Goal: Communication & Community: Answer question/provide support

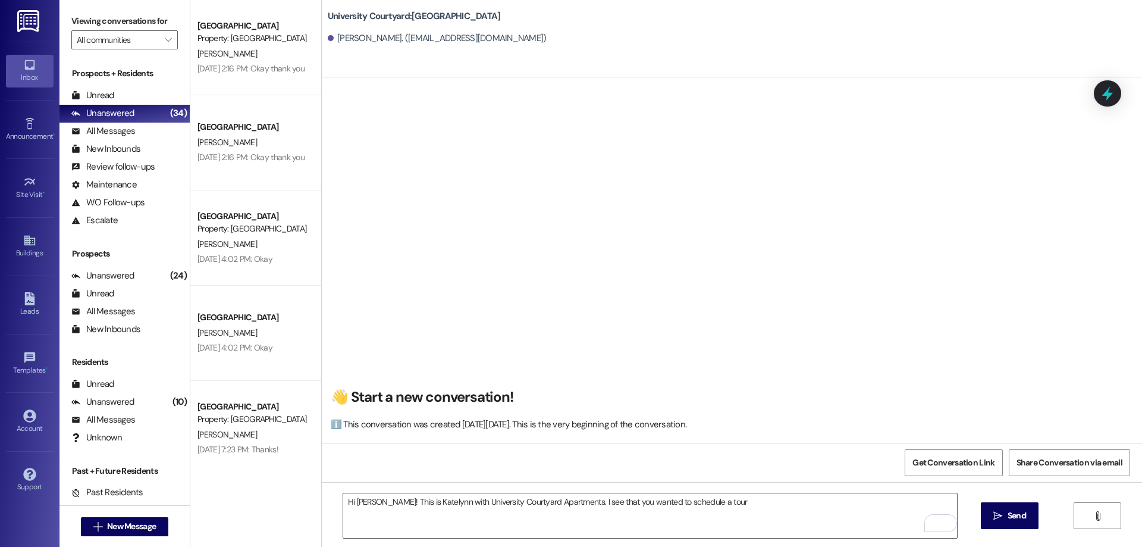
click at [849, 278] on div "👋 Start a new conversation! ℹ️ This conversation was created [DATE][DATE]. This…" at bounding box center [732, 265] width 820 height 356
click at [730, 497] on textarea "Hi [PERSON_NAME]! This is Katelynn with University Courtyard Apartments. I see …" at bounding box center [650, 515] width 614 height 45
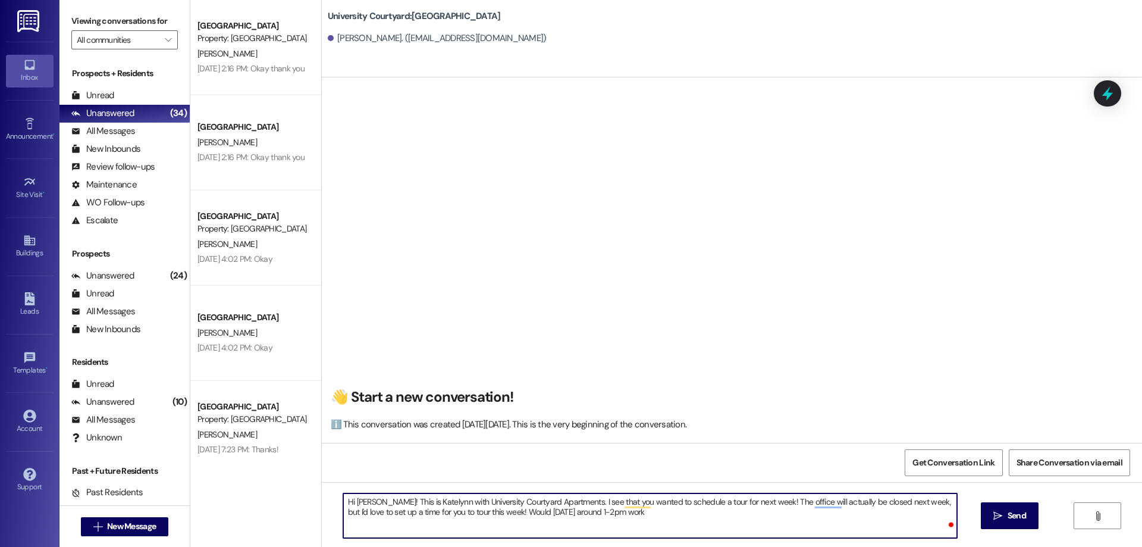
type textarea "Hi [PERSON_NAME]! This is Katelynn with University Courtyard Apartments. I see …"
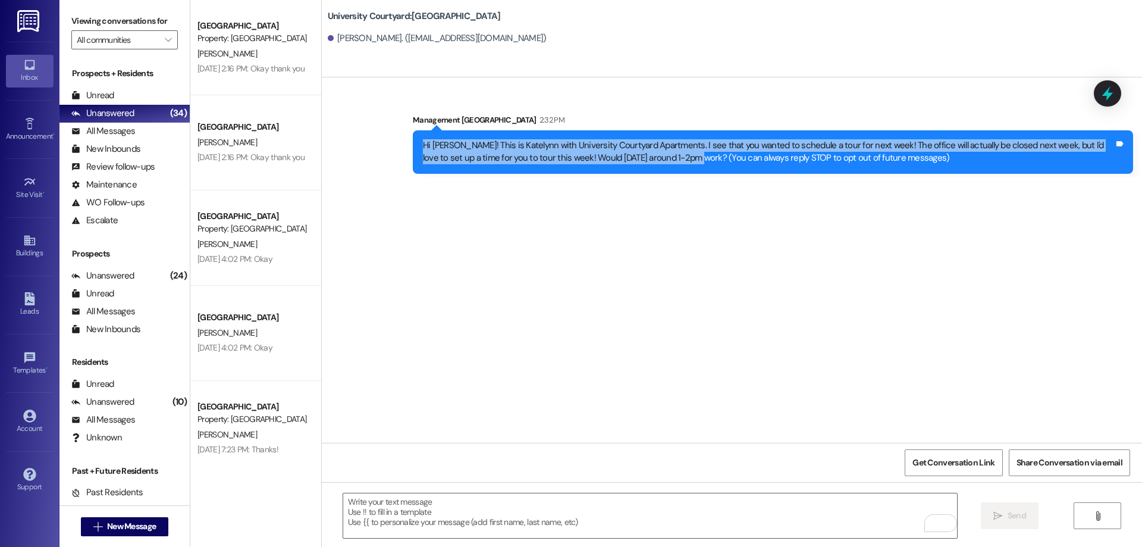
drag, startPoint x: 656, startPoint y: 156, endPoint x: 410, endPoint y: 136, distance: 247.0
click at [413, 136] on div "Hi Donivan! This is Katelynn with University Courtyard Apartments. I see that y…" at bounding box center [773, 151] width 720 height 43
copy div "Hi Donivan! This is Katelynn with University Courtyard Apartments. I see that y…"
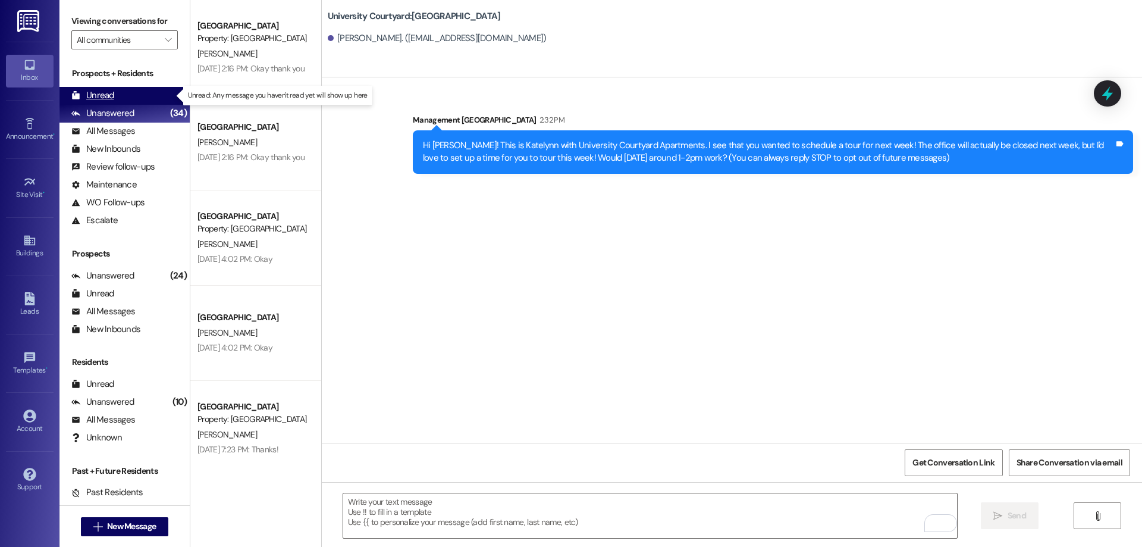
click at [129, 93] on div "Unread (0)" at bounding box center [124, 96] width 130 height 18
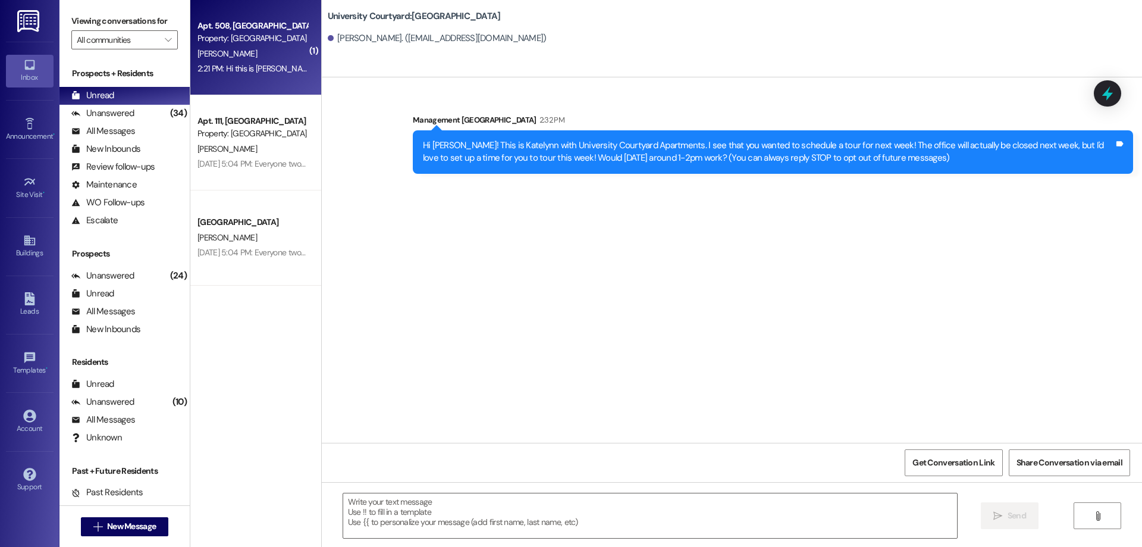
click at [235, 62] on div "2:21 PM: Hi this is zane! I've received a call about payments on electricity fr…" at bounding box center [252, 68] width 112 height 15
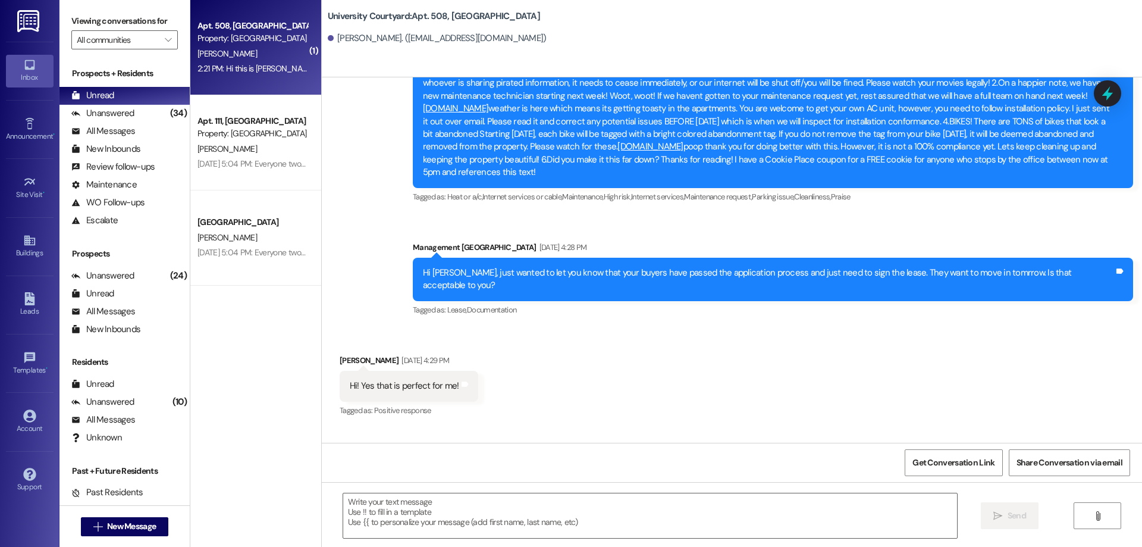
scroll to position [3710, 0]
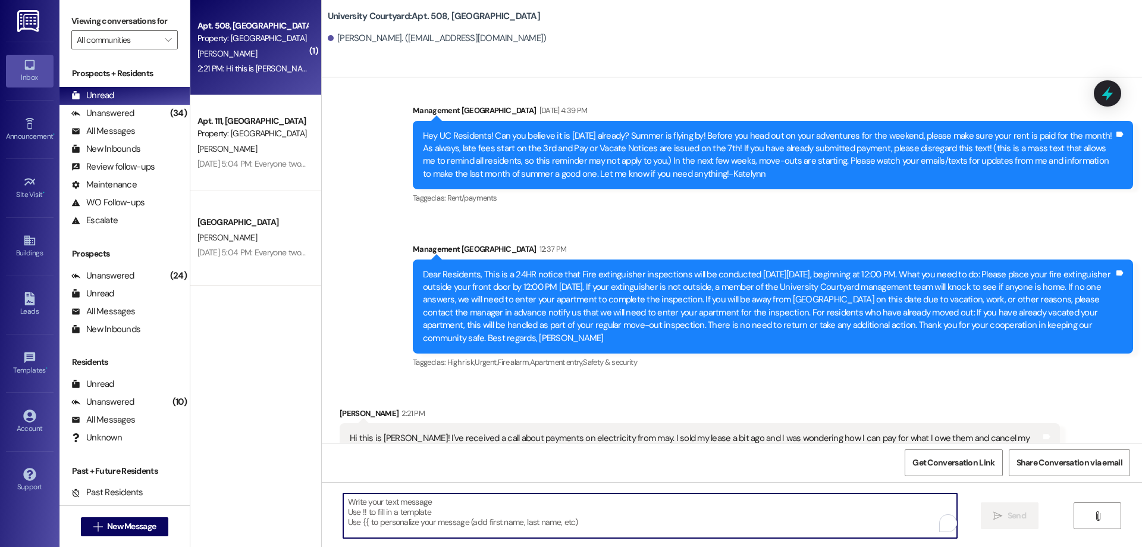
click at [563, 517] on textarea "To enrich screen reader interactions, please activate Accessibility in Grammarl…" at bounding box center [650, 515] width 614 height 45
click at [388, 497] on textarea "To enrich screen reader interactions, please activate Accessibility in Grammarl…" at bounding box center [650, 515] width 614 height 45
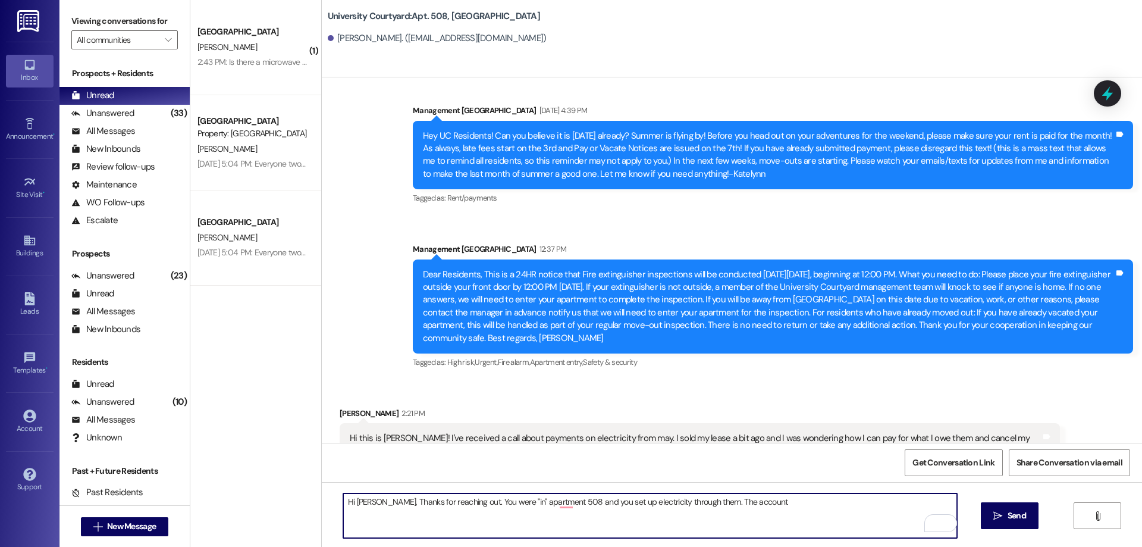
click at [781, 508] on textarea "Hi Zane, Thanks for reaching out. You were "in" apartment 508 and you set up el…" at bounding box center [650, 515] width 614 height 45
drag, startPoint x: 689, startPoint y: 499, endPoint x: 670, endPoint y: 496, distance: 18.7
click at [670, 496] on textarea "Hi Zane, Thanks for reaching out. You were "in" apartment 508 and you set up el…" at bounding box center [650, 515] width 614 height 45
click at [822, 506] on textarea "Hi Zane, Thanks for reaching out. You were "in" apartment 508 and you set up el…" at bounding box center [650, 515] width 614 height 45
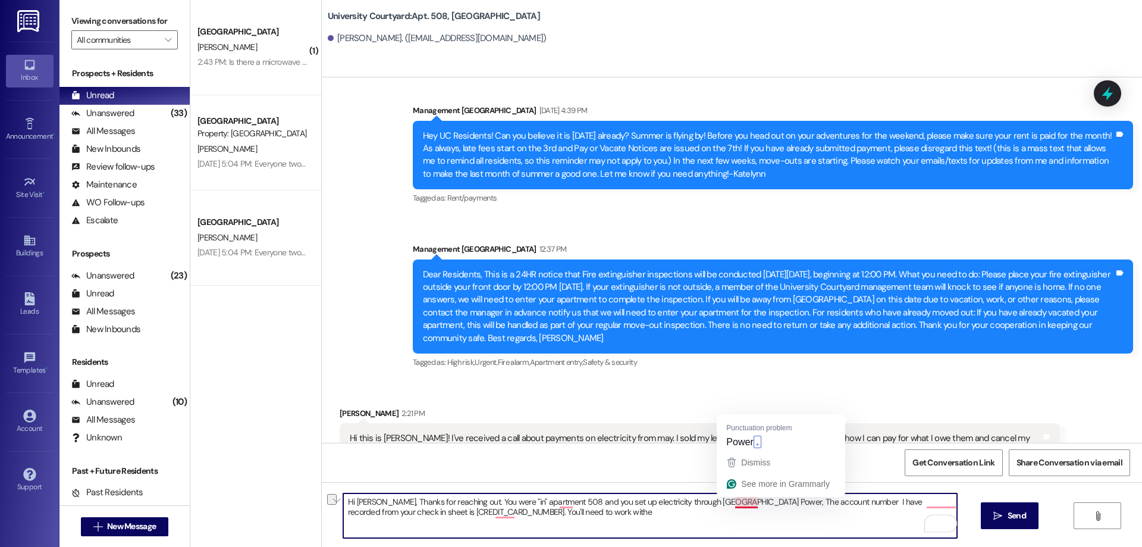
drag, startPoint x: 670, startPoint y: 495, endPoint x: 748, endPoint y: 501, distance: 78.1
click at [748, 501] on textarea "Hi Zane, Thanks for reaching out. You were "in" apartment 508 and you set up el…" at bounding box center [650, 515] width 614 height 45
click at [531, 510] on textarea "Hi Zane, Thanks for reaching out. You were "in" apartment 508 and you set up el…" at bounding box center [650, 515] width 614 height 45
click at [526, 516] on textarea "Hi Zane, Thanks for reaching out. You were "in" apartment 508 and you set up el…" at bounding box center [650, 515] width 614 height 45
paste textarea "Rocky Mountain Power"
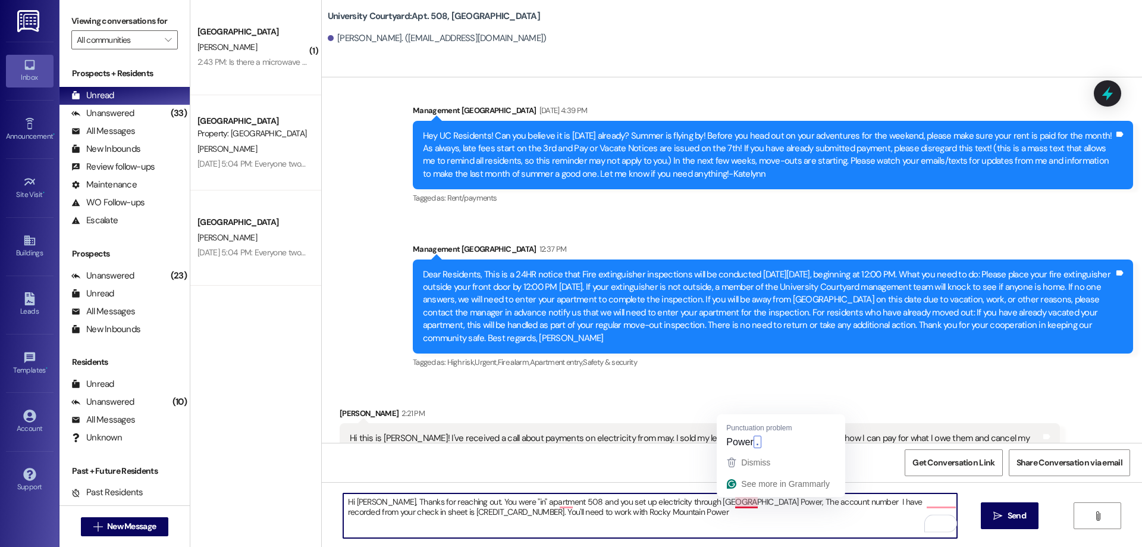
click at [748, 503] on textarea "Hi Zane, Thanks for reaching out. You were "in" apartment 508 and you set up el…" at bounding box center [650, 515] width 614 height 45
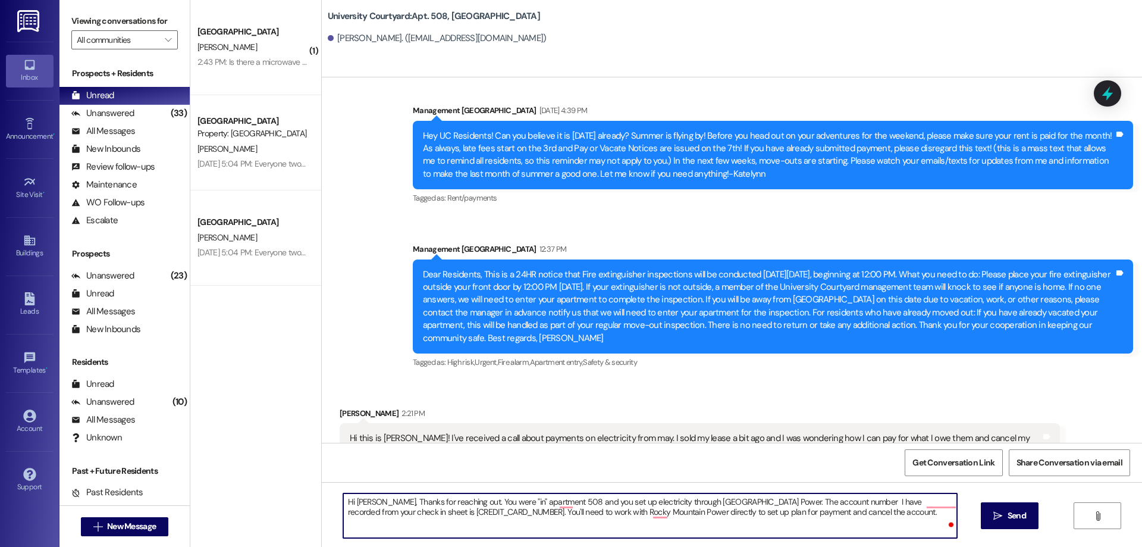
type textarea "Hi Zane, Thanks for reaching out. You were "in" apartment 508 and you set up el…"
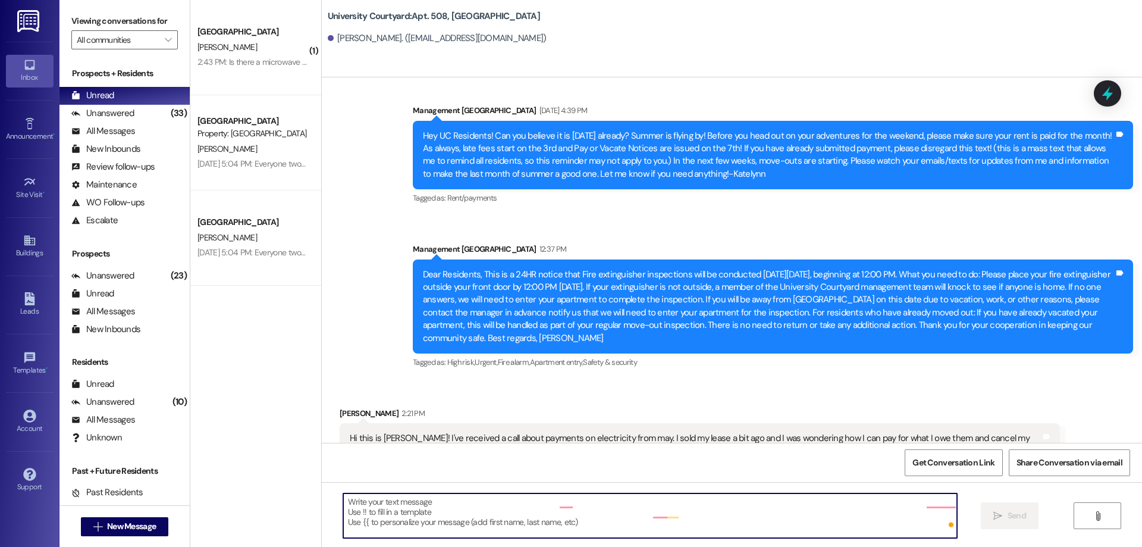
scroll to position [3709, 0]
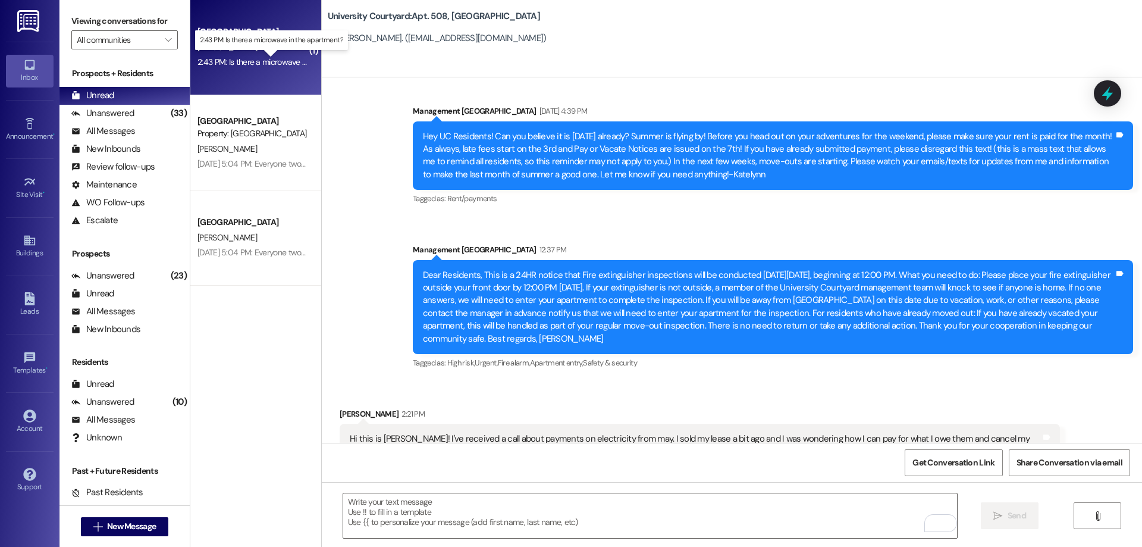
click at [221, 61] on div "2:43 PM: Is there a microwave in the apartment? 2:43 PM: Is there a microwave i…" at bounding box center [280, 61] width 166 height 11
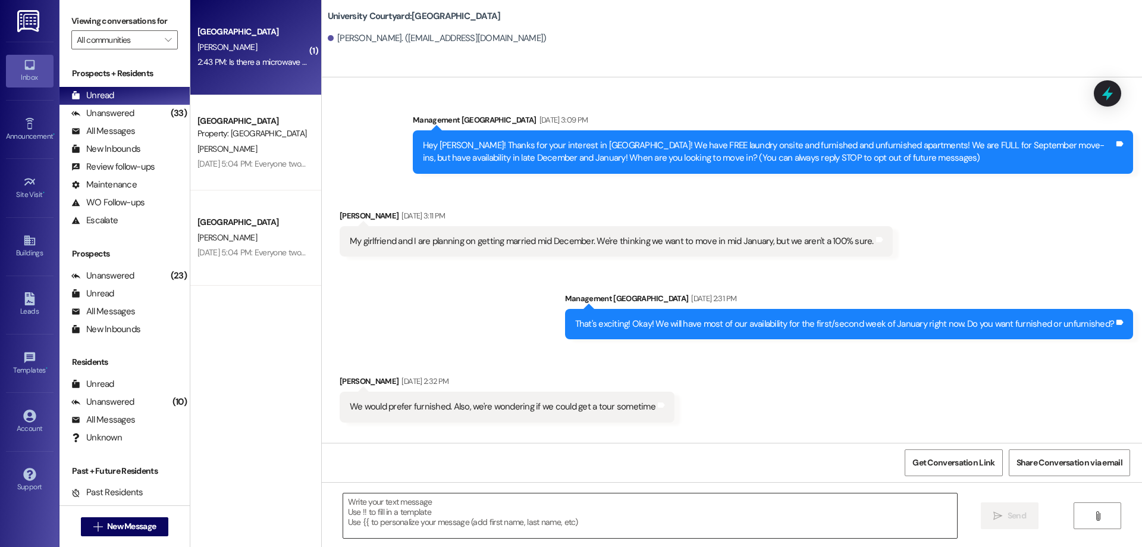
scroll to position [8348, 0]
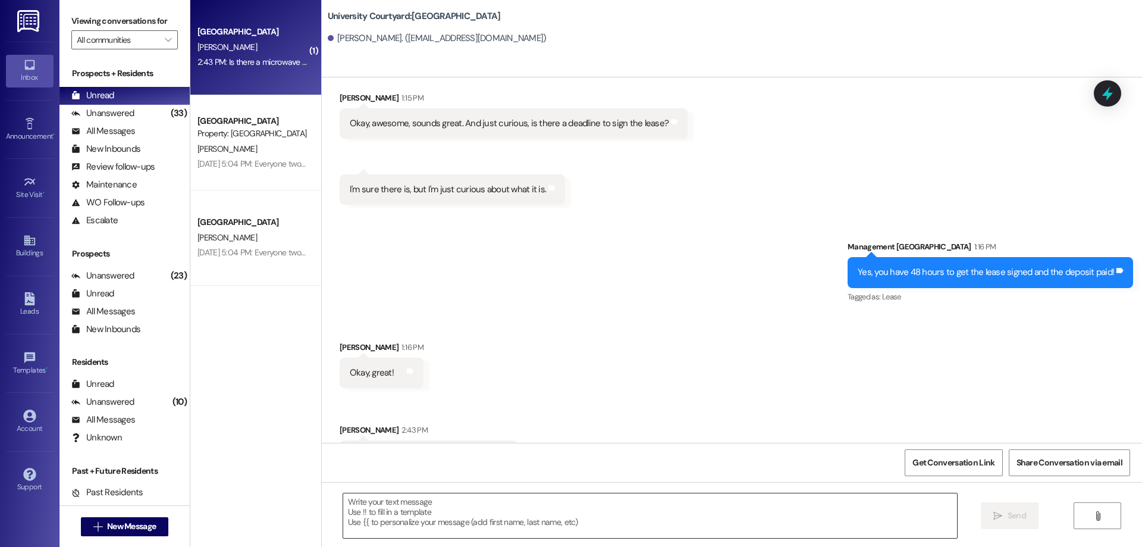
click at [417, 521] on textarea at bounding box center [650, 515] width 614 height 45
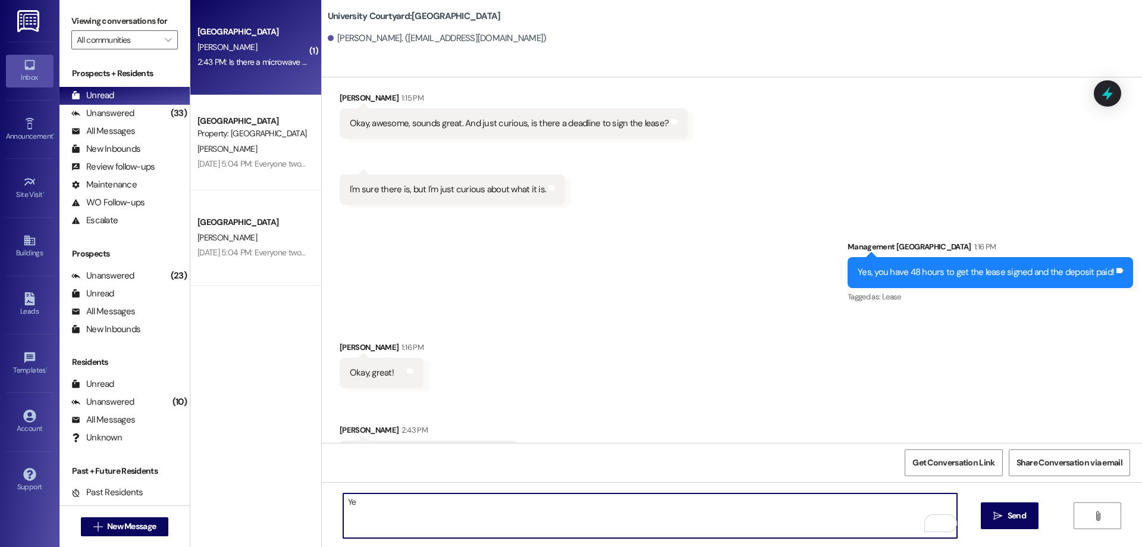
type textarea "Yes"
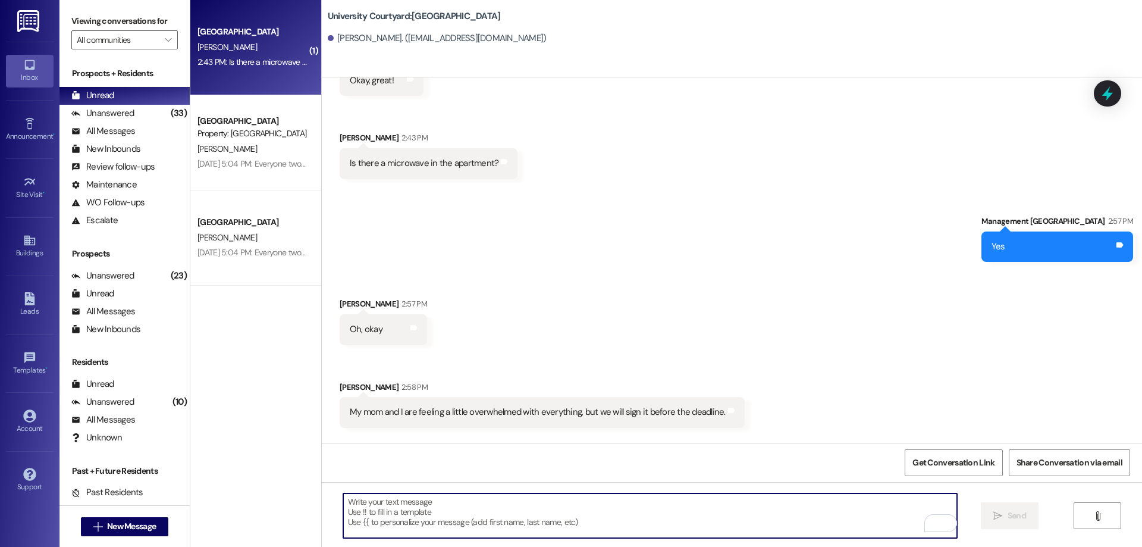
scroll to position [8679, 0]
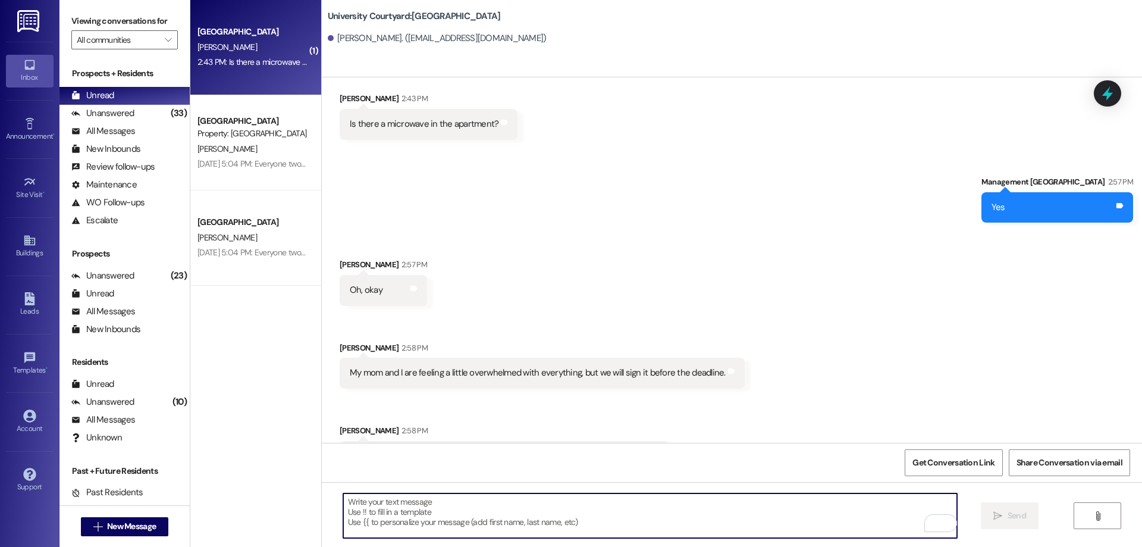
click at [465, 514] on textarea "To enrich screen reader interactions, please activate Accessibility in Grammarl…" at bounding box center [650, 515] width 614 height 45
type textarea "Happy to help!"
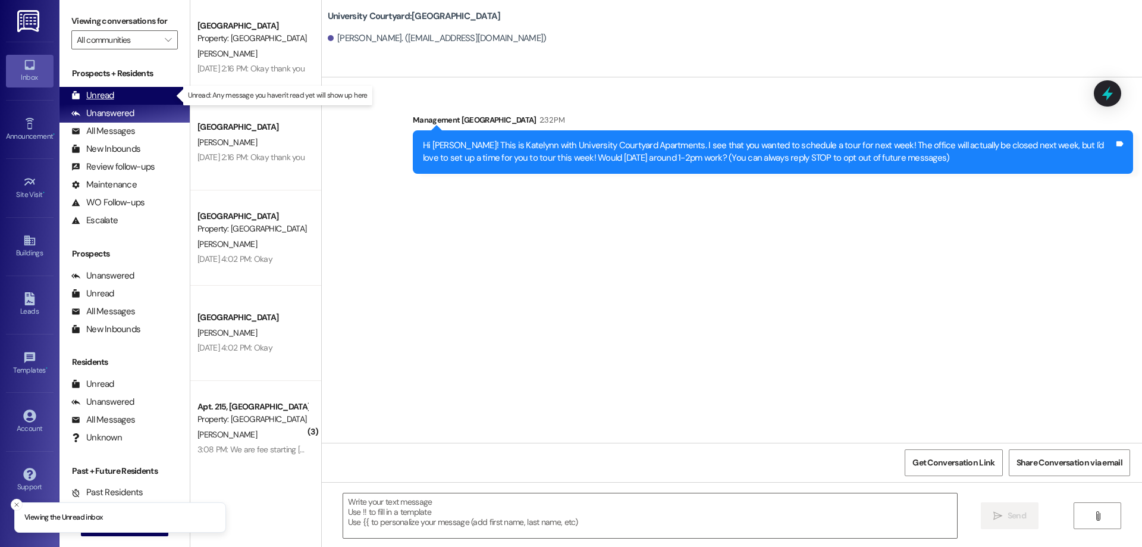
click at [117, 95] on div "Unread (0)" at bounding box center [124, 96] width 130 height 18
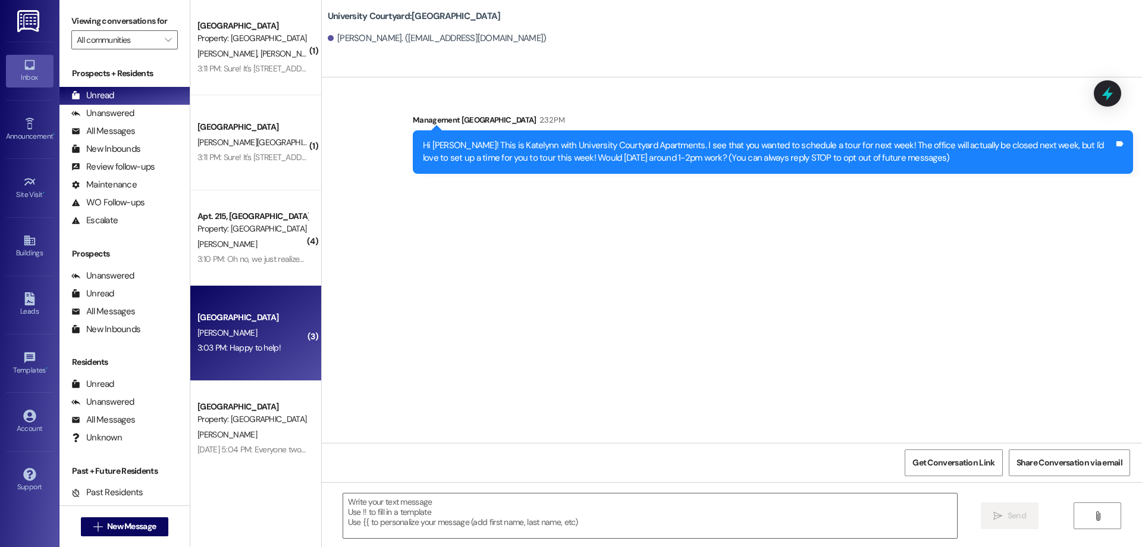
click at [279, 328] on div "A. Kartchner" at bounding box center [252, 332] width 112 height 15
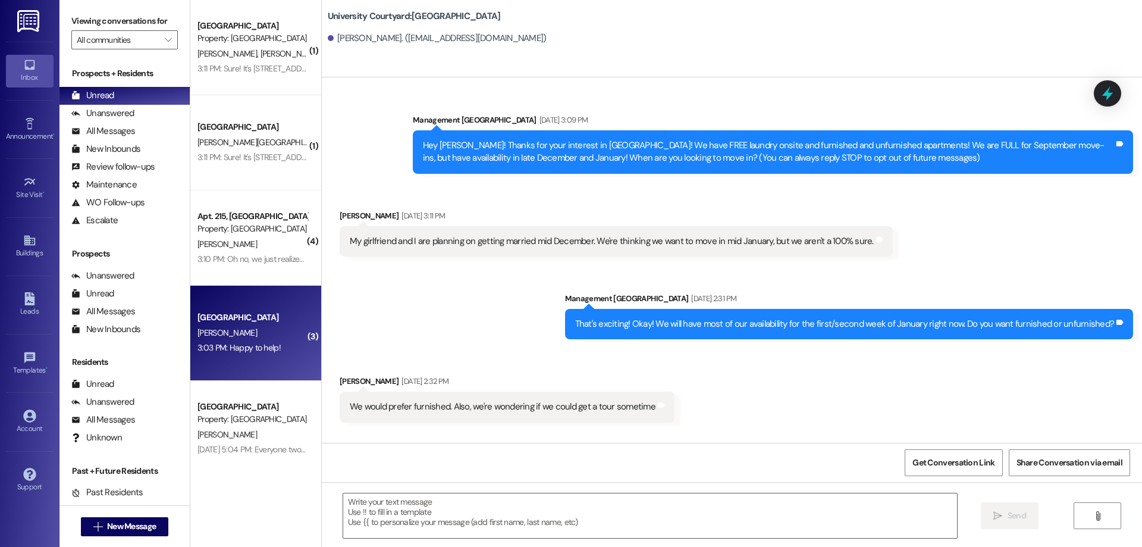
scroll to position [8728, 0]
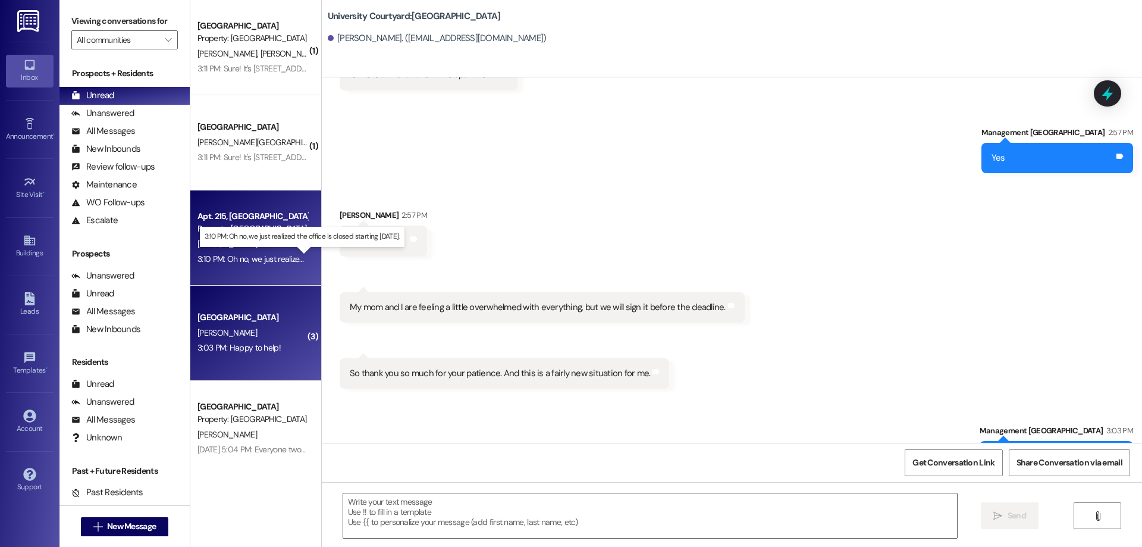
click at [285, 259] on div "3:10 PM: Oh no, we just realized the office is closed starting Monday. 3:10 PM:…" at bounding box center [310, 258] width 227 height 11
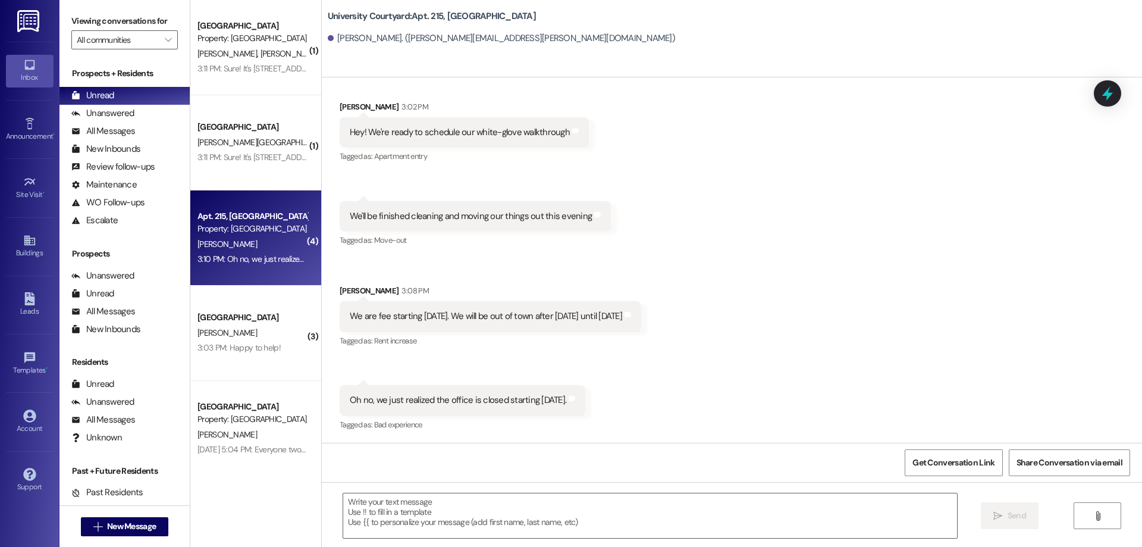
scroll to position [7306, 0]
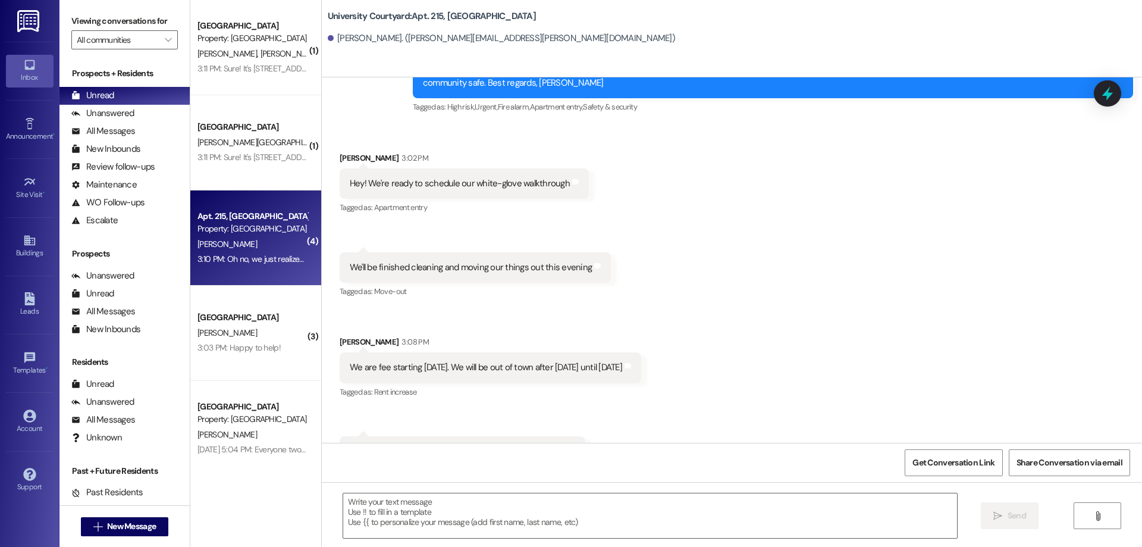
click at [485, 485] on div " Send " at bounding box center [732, 526] width 820 height 89
click at [438, 507] on textarea at bounding box center [650, 515] width 614 height 45
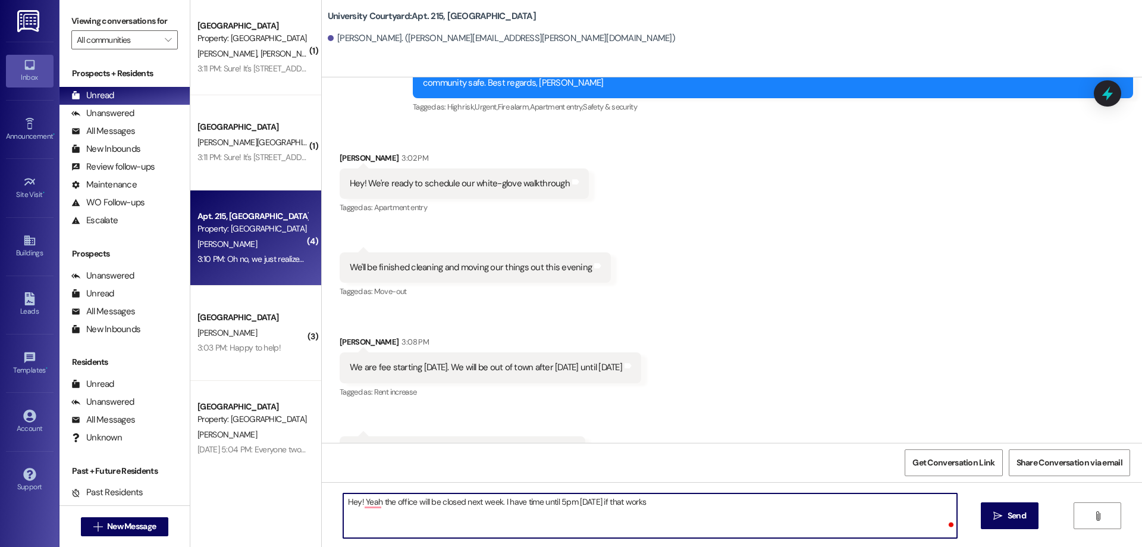
type textarea "Hey! Yeah the office will be closed next week. I have time until 5pm today if t…"
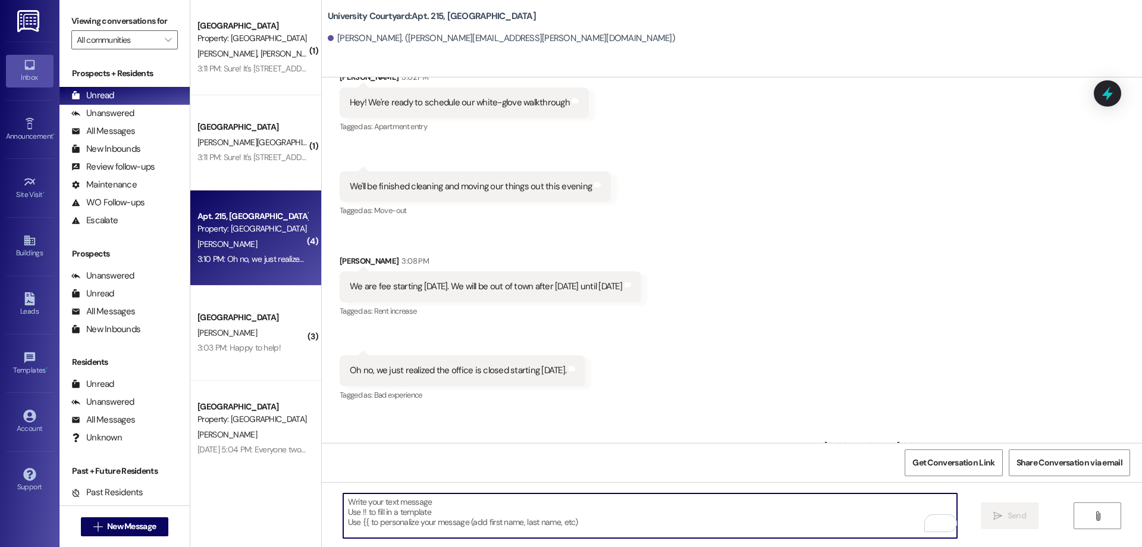
scroll to position [7390, 0]
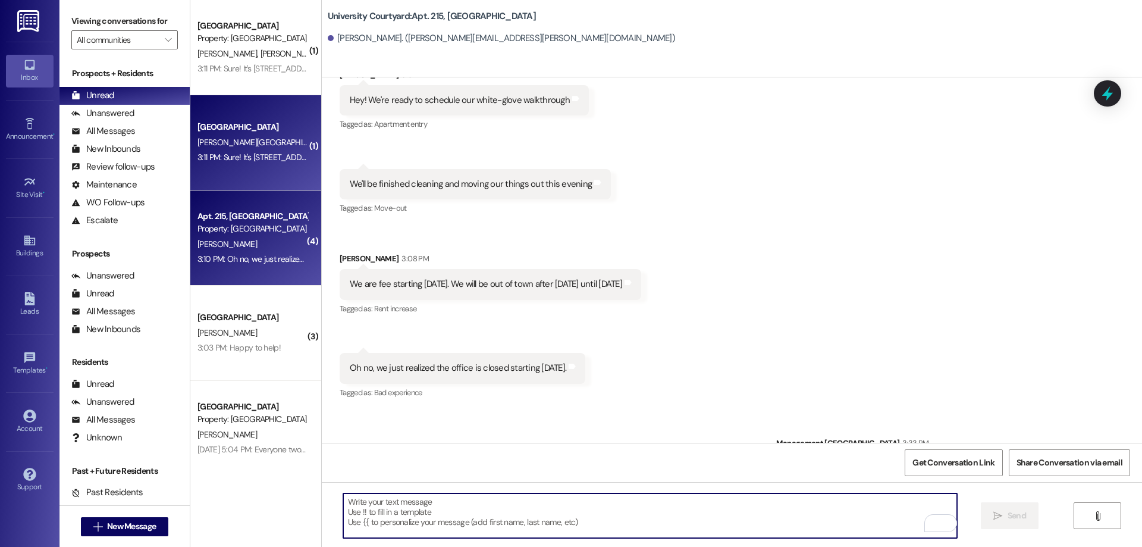
click at [244, 123] on div "[GEOGRAPHIC_DATA]" at bounding box center [252, 127] width 110 height 12
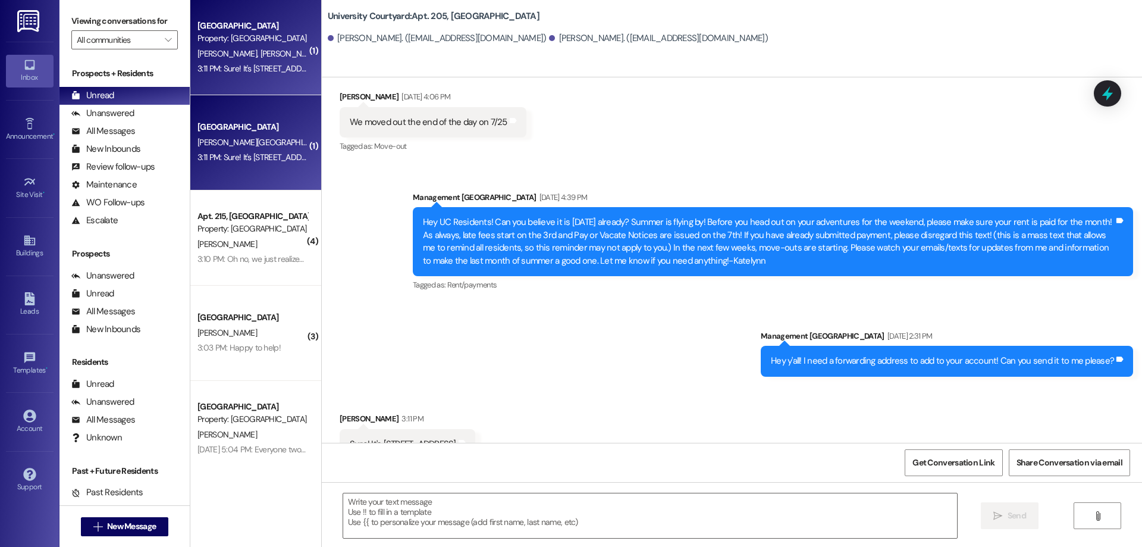
scroll to position [4297, 0]
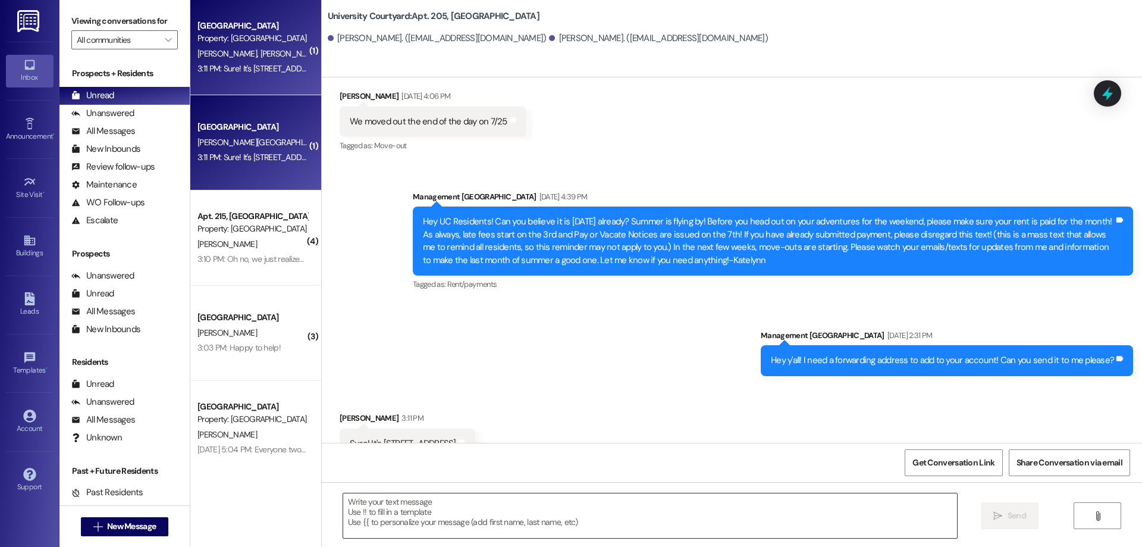
click at [698, 495] on textarea at bounding box center [650, 515] width 614 height 45
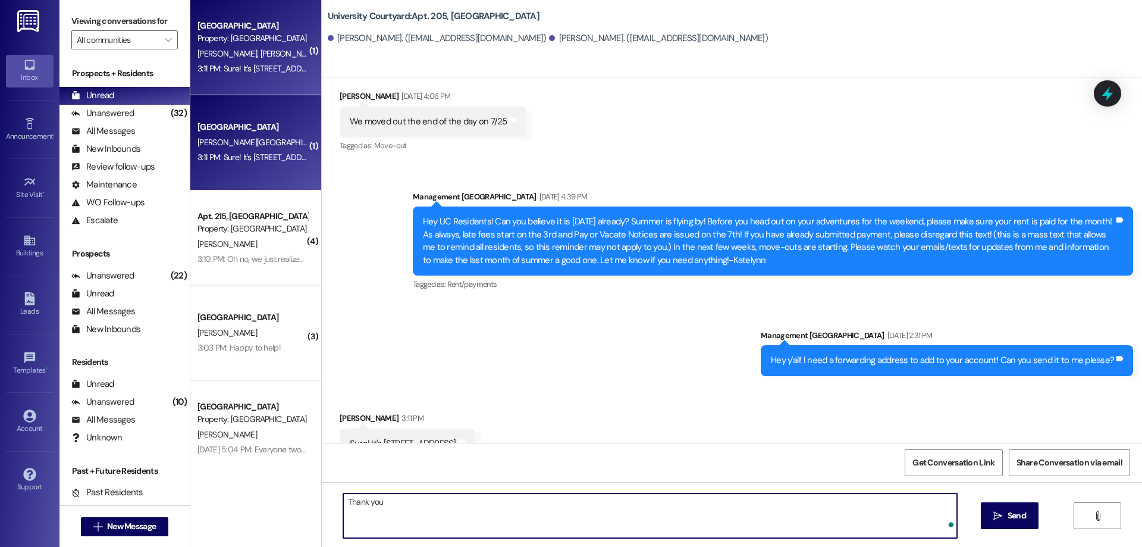
type textarea "Thank you!"
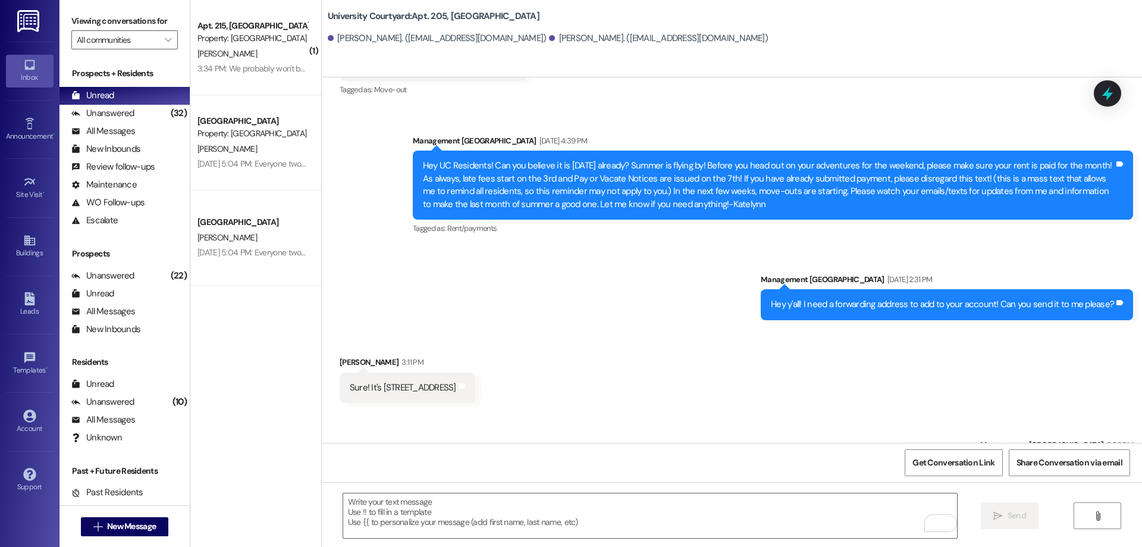
scroll to position [4380, 0]
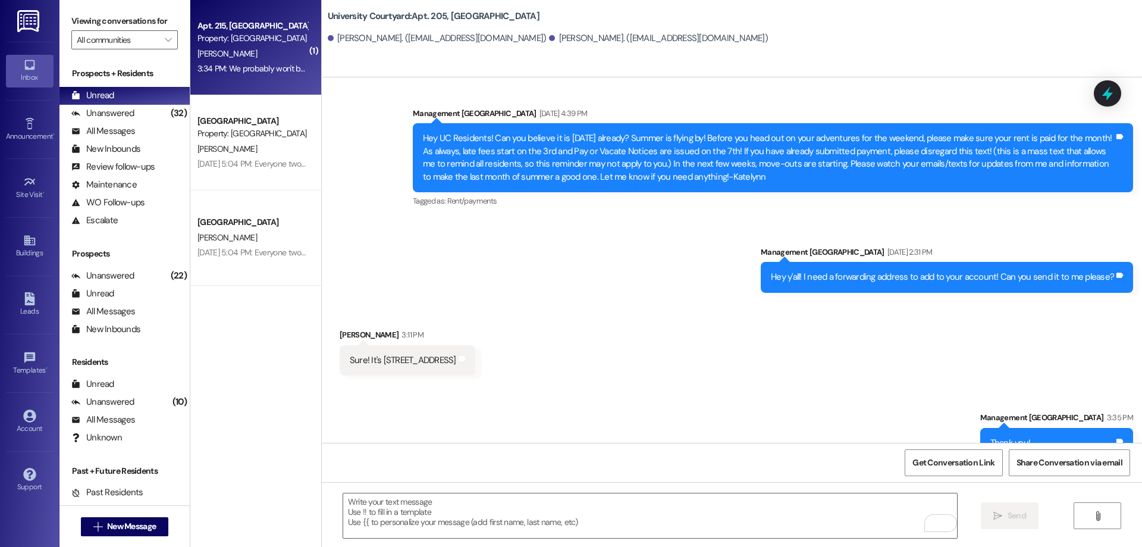
click at [242, 63] on div "3:34 PM: We probably won't be finished before 5. Do you have copies of the move…" at bounding box center [393, 68] width 393 height 11
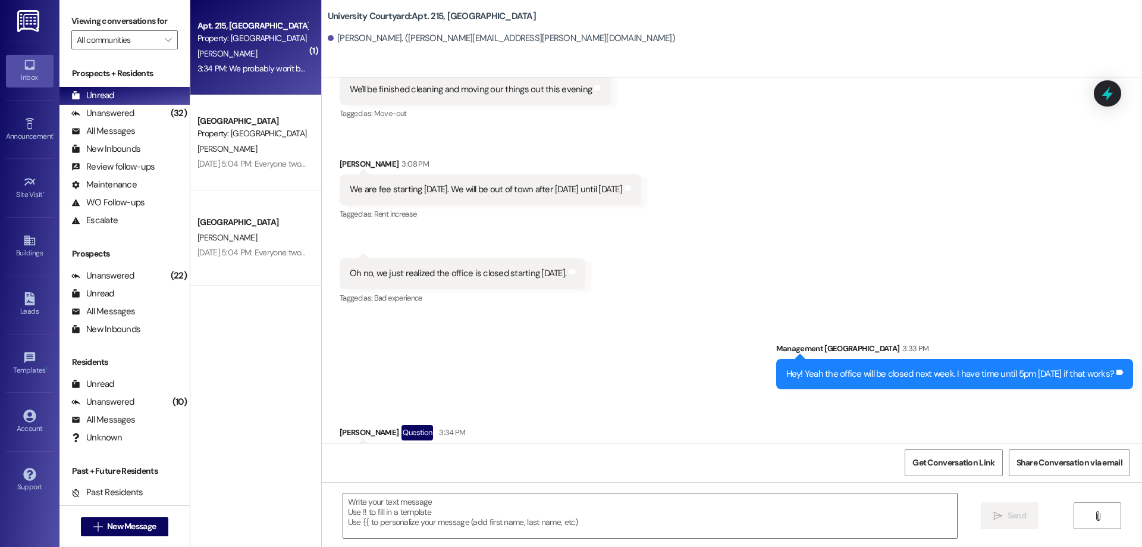
scroll to position [7517, 0]
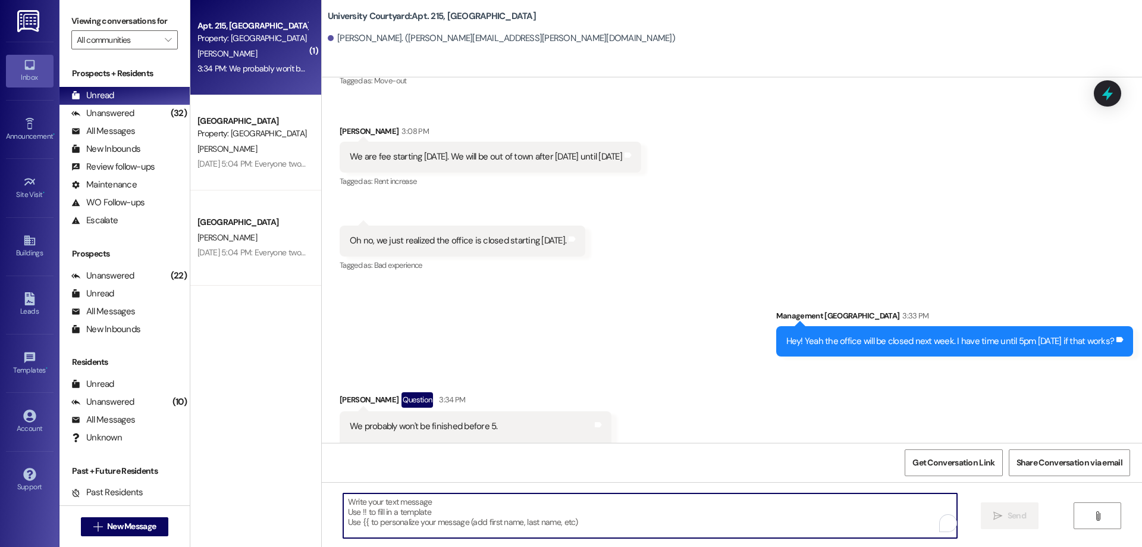
click at [595, 520] on textarea "To enrich screen reader interactions, please activate Accessibility in Grammarl…" at bounding box center [650, 515] width 614 height 45
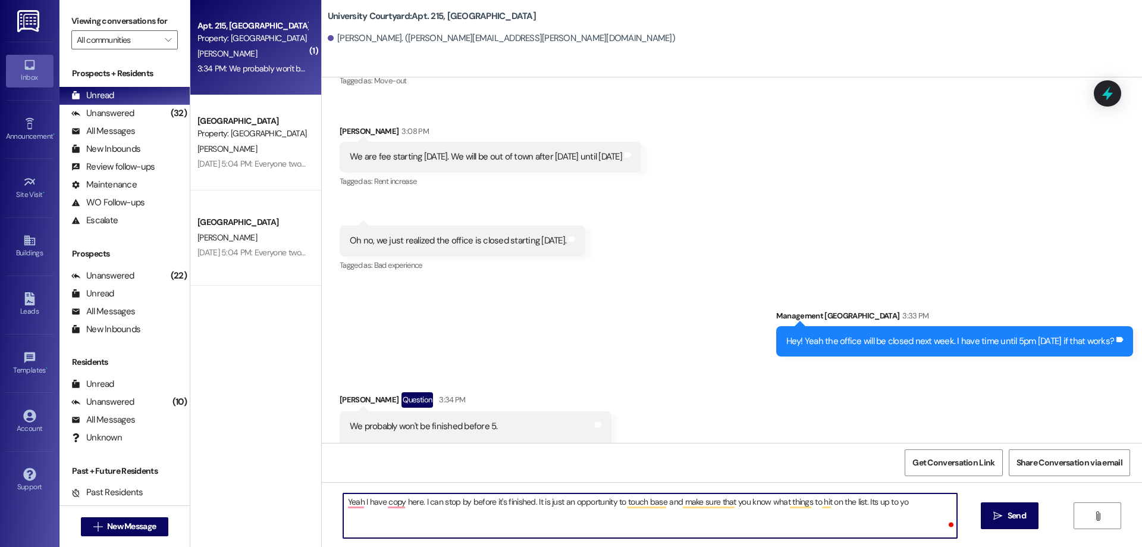
type textarea "Yeah I have copy here. I can stop by before it's finished. It is just an opport…"
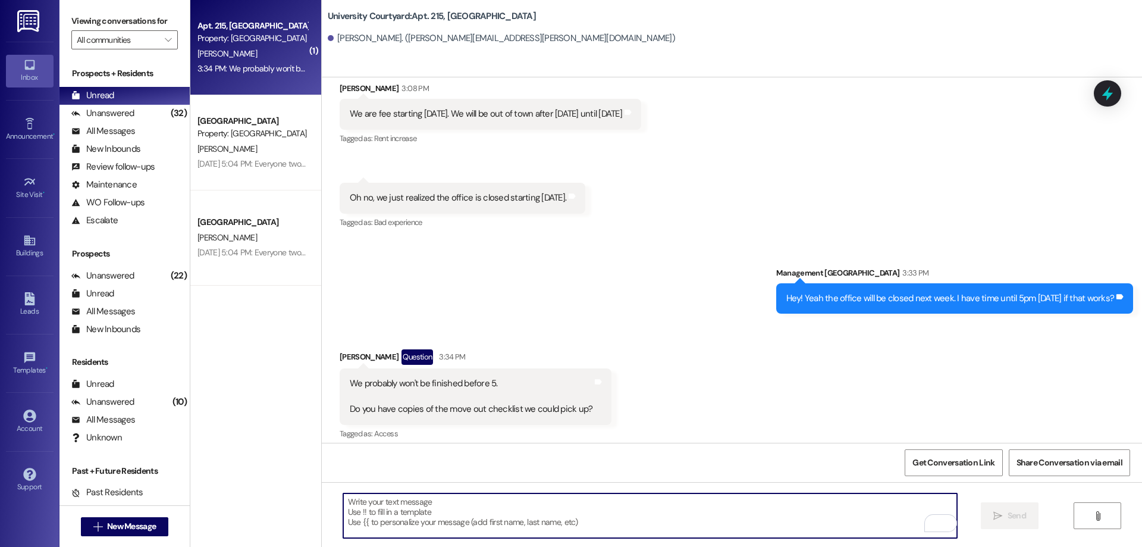
scroll to position [7601, 0]
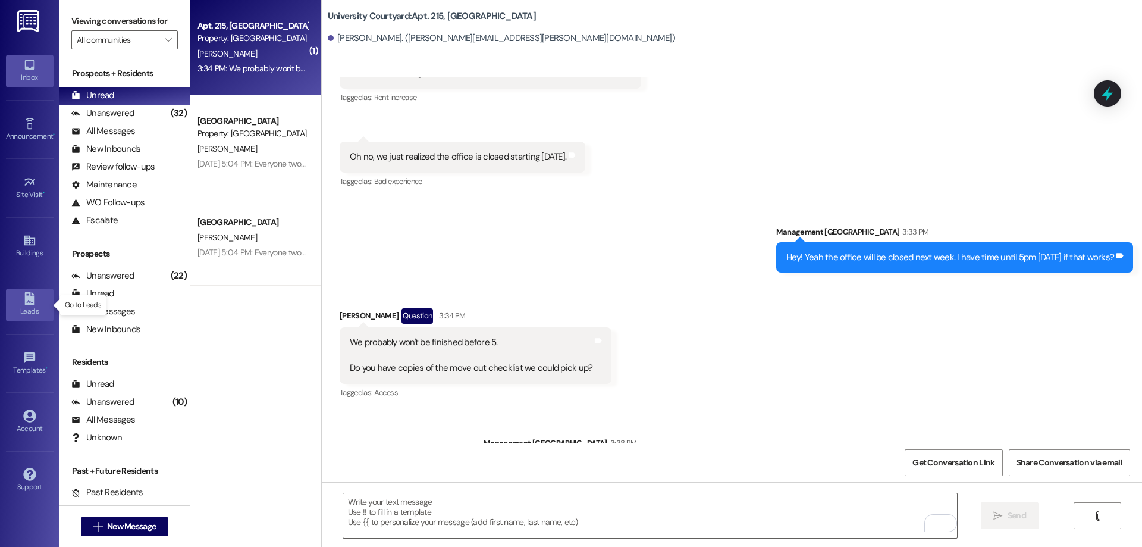
click at [36, 304] on icon at bounding box center [29, 298] width 13 height 13
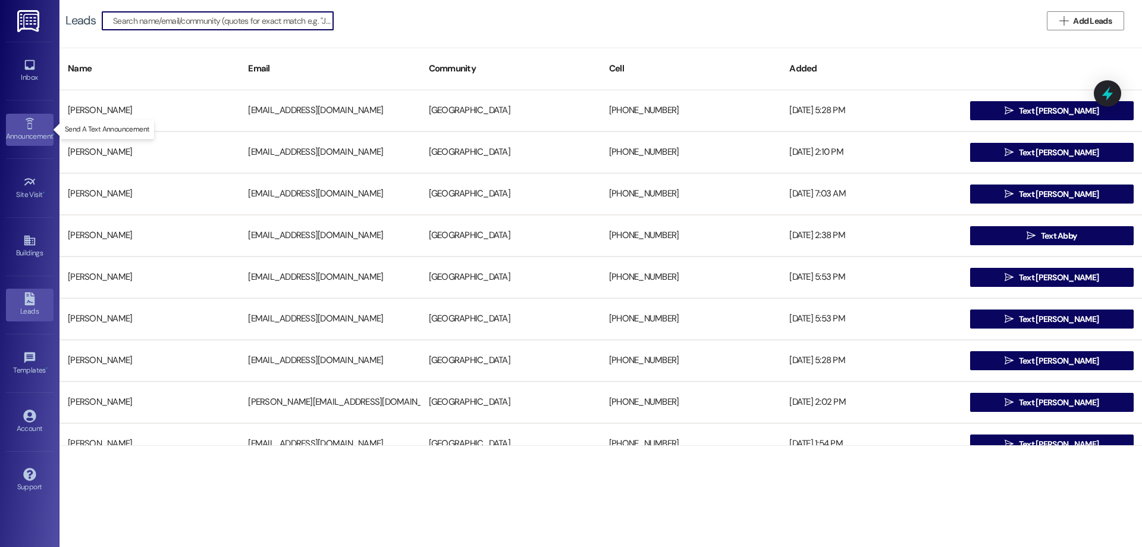
click at [37, 131] on div "Announcement •" at bounding box center [29, 136] width 59 height 12
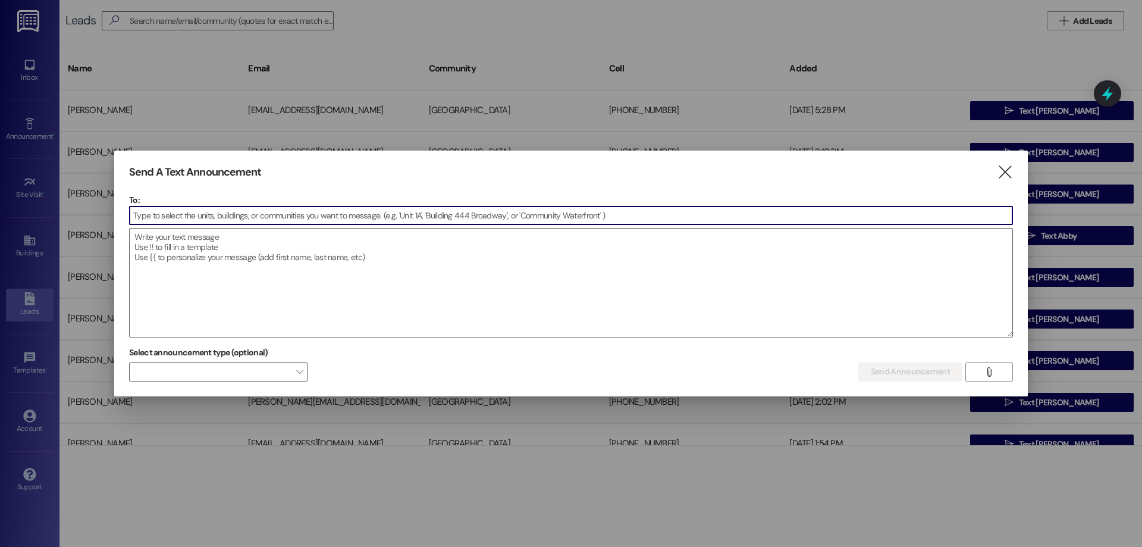
click at [192, 216] on input at bounding box center [571, 215] width 883 height 18
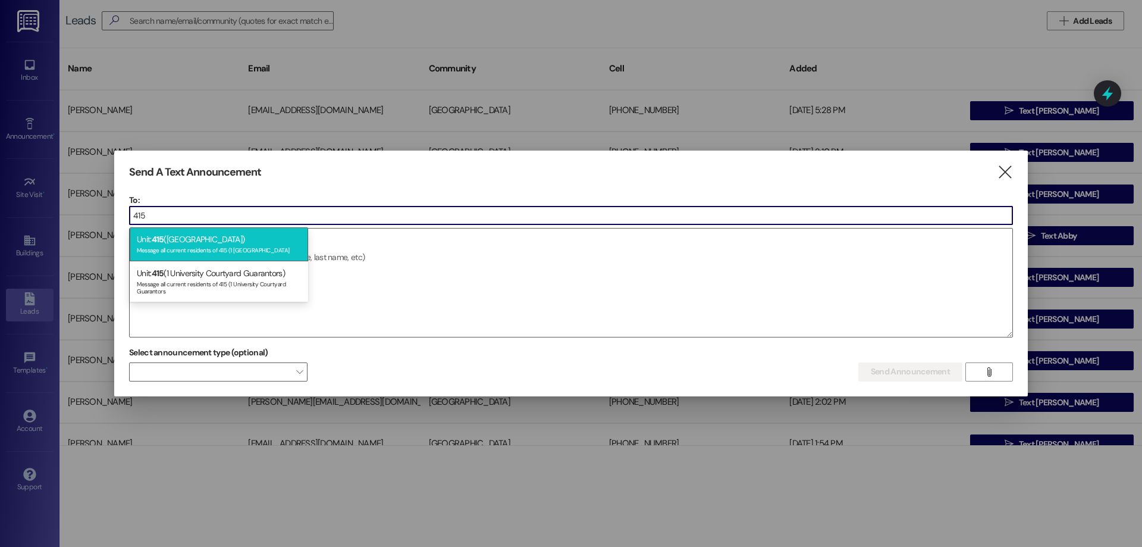
type input "415"
click at [203, 240] on div "Unit: 415 (1 University Courtyard) Message all current residents of 415 (1 Univ…" at bounding box center [219, 244] width 178 height 34
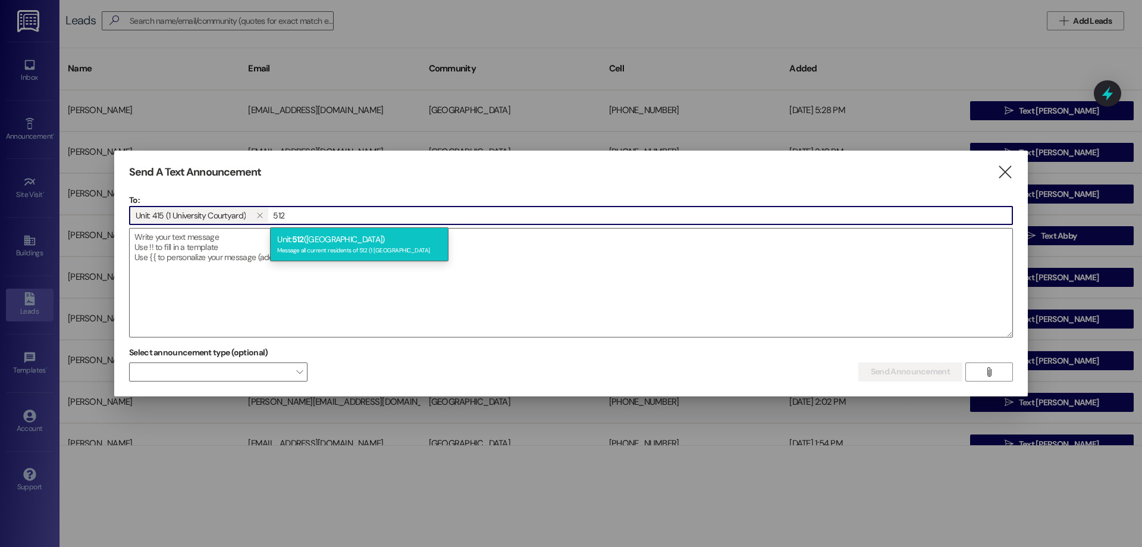
type input "512"
click at [309, 240] on div "Unit: 512 (1 University Courtyard) Message all current residents of 512 (1 Univ…" at bounding box center [359, 244] width 178 height 34
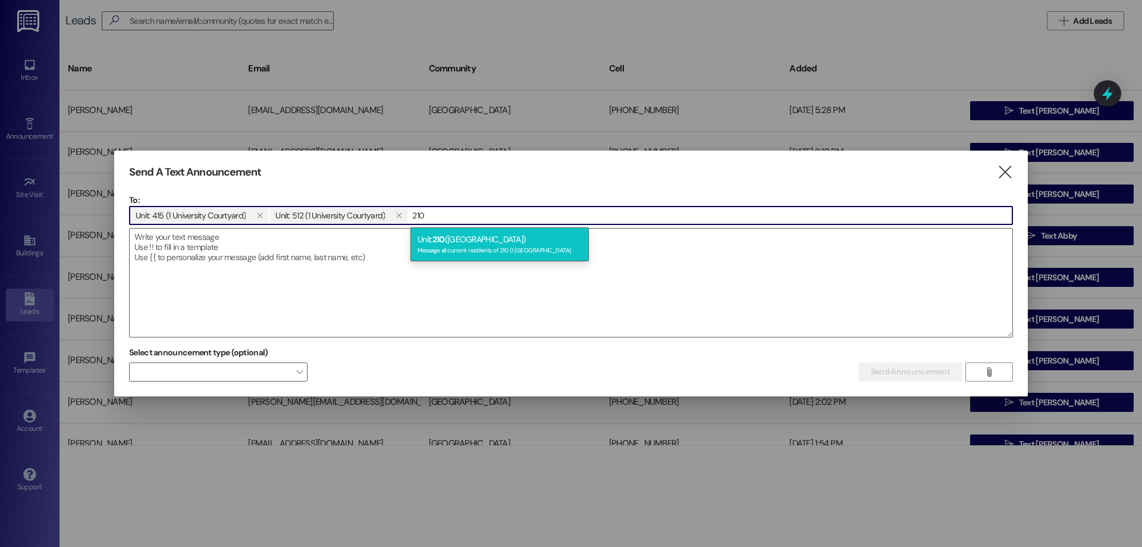
type input "210"
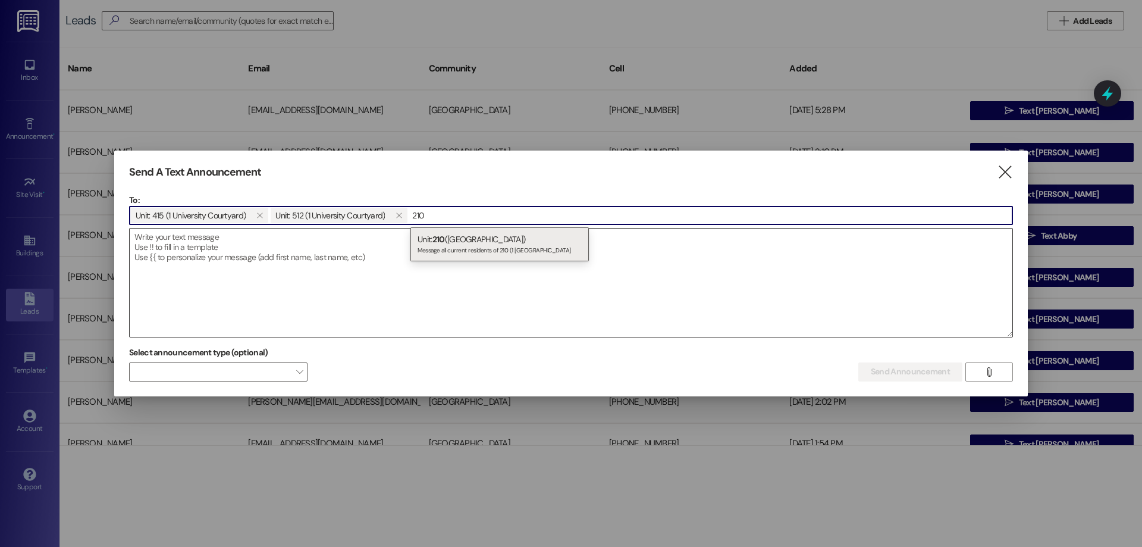
click at [466, 240] on div "Unit: 210 (1 University Courtyard) Message all current residents of 210 (1 Univ…" at bounding box center [499, 244] width 178 height 34
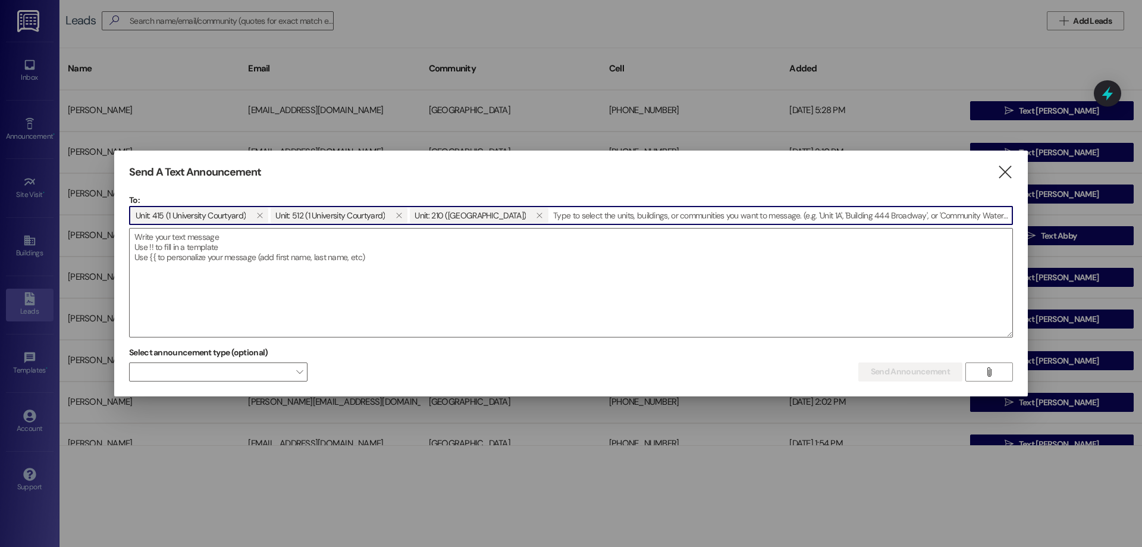
click at [589, 216] on input at bounding box center [780, 215] width 463 height 18
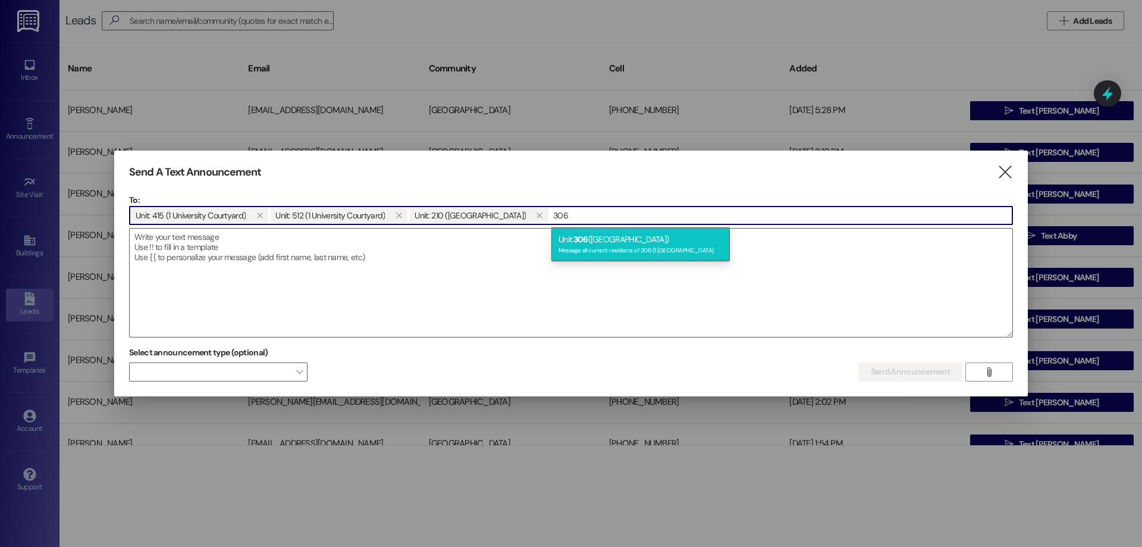
type input "306"
click at [591, 245] on div "Message all current residents of 306 (1 University Courtyard" at bounding box center [640, 249] width 164 height 10
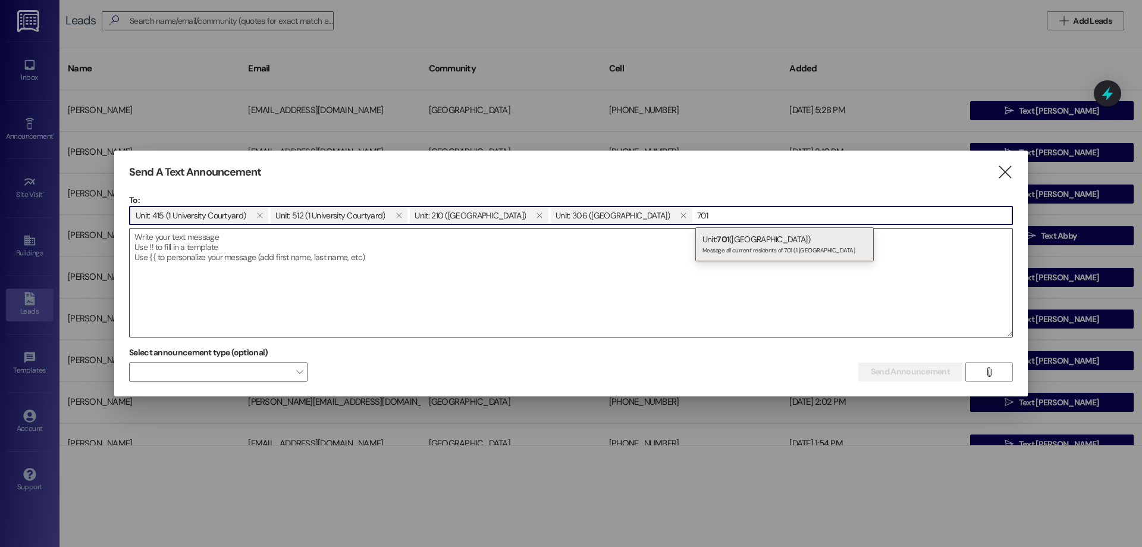
type input "701"
click at [756, 240] on div "Unit: 701 (1 University Courtyard) Message all current residents of 701 (1 Univ…" at bounding box center [784, 244] width 178 height 34
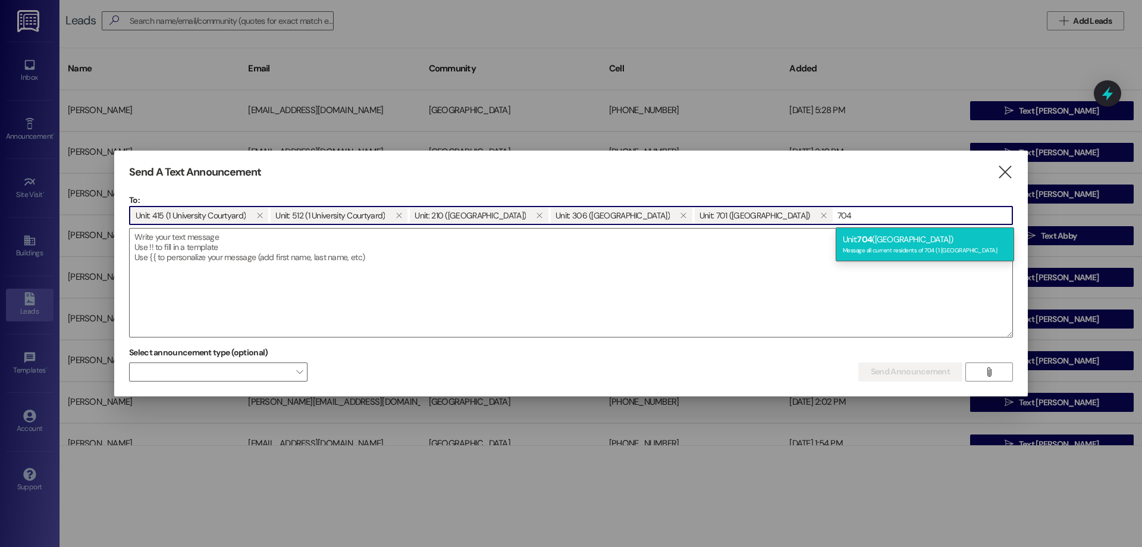
type input "704"
click at [916, 237] on div "Unit: 704 (1 University Courtyard) Message all current residents of 704 (1 Univ…" at bounding box center [925, 244] width 178 height 34
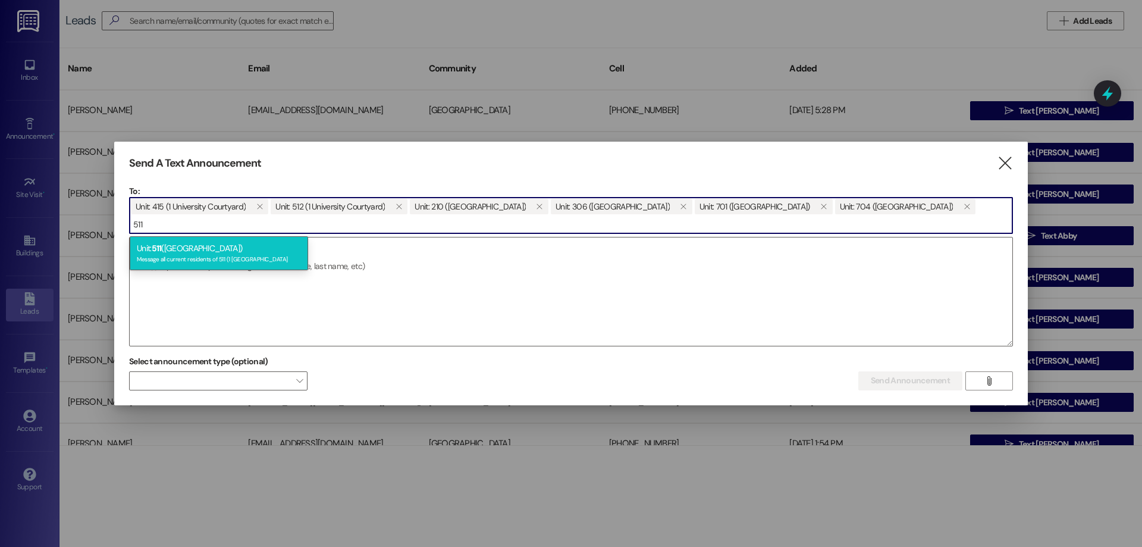
type input "511"
click at [205, 254] on div "Message all current residents of 511 (1 University Courtyard" at bounding box center [219, 258] width 164 height 10
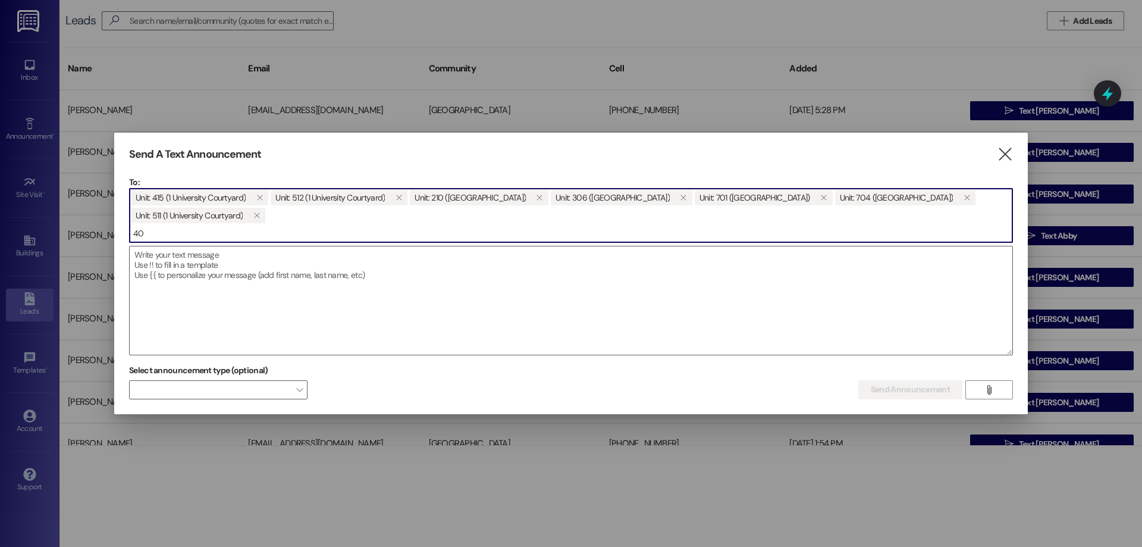
type input "4"
type input "1"
type input "2"
type input "4"
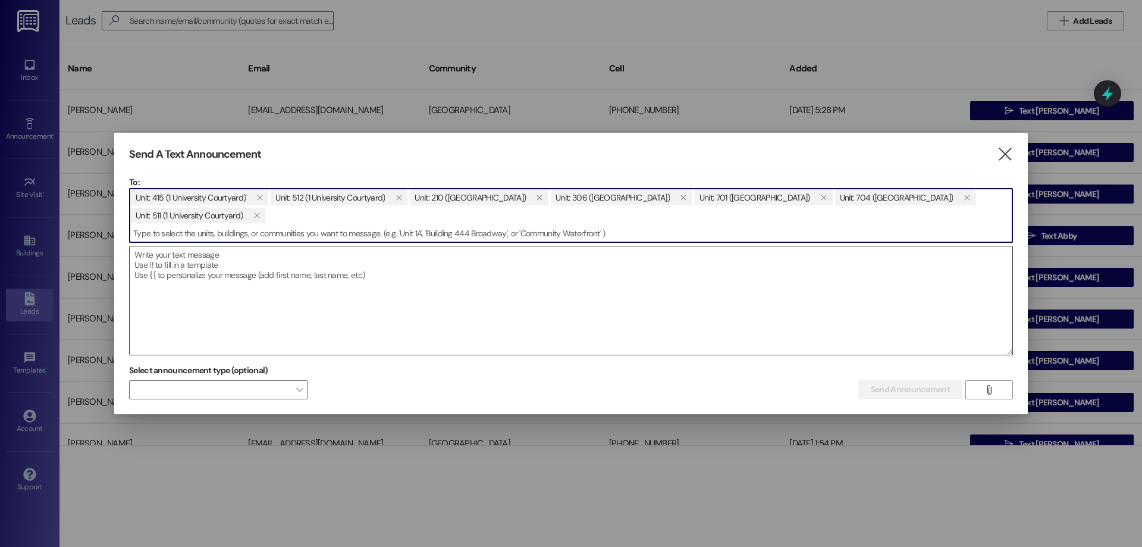
click at [272, 302] on textarea at bounding box center [571, 300] width 883 height 108
click at [262, 277] on textarea "To enrich screen reader interactions, please activate Accessibility in Grammarl…" at bounding box center [571, 300] width 883 height 108
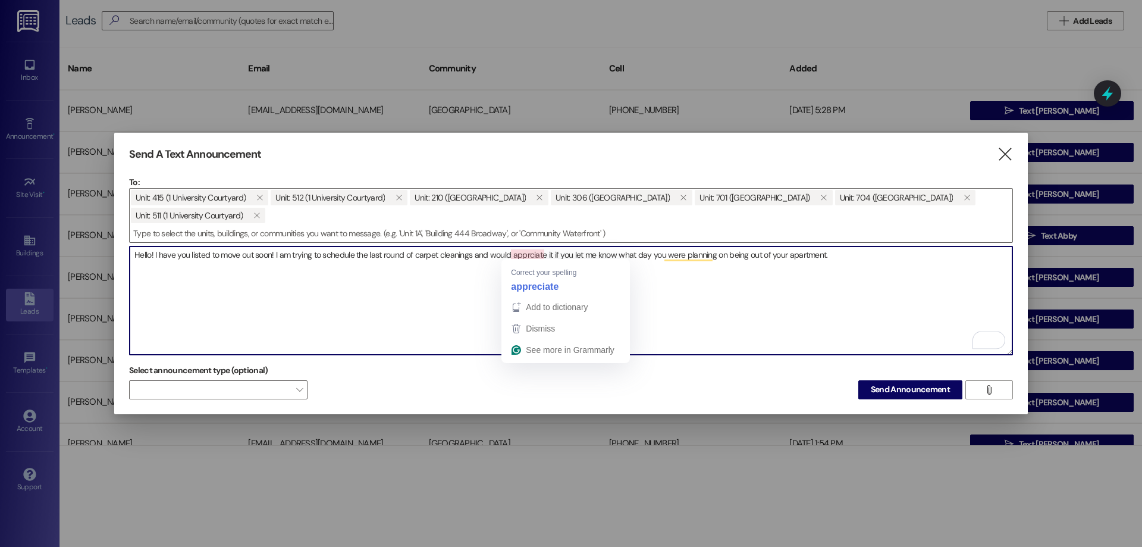
click at [529, 250] on textarea "Hello! I have you listed to move out soon! I am trying to schedule the last rou…" at bounding box center [571, 300] width 883 height 108
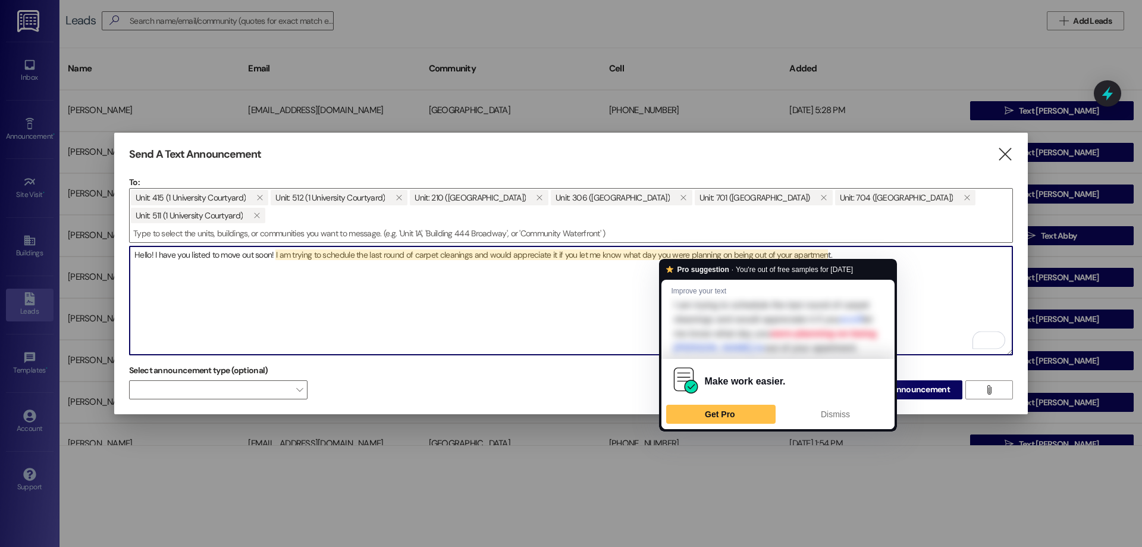
click at [728, 251] on textarea "Hello! I have you listed to move out soon! I am trying to schedule the last rou…" at bounding box center [571, 300] width 883 height 108
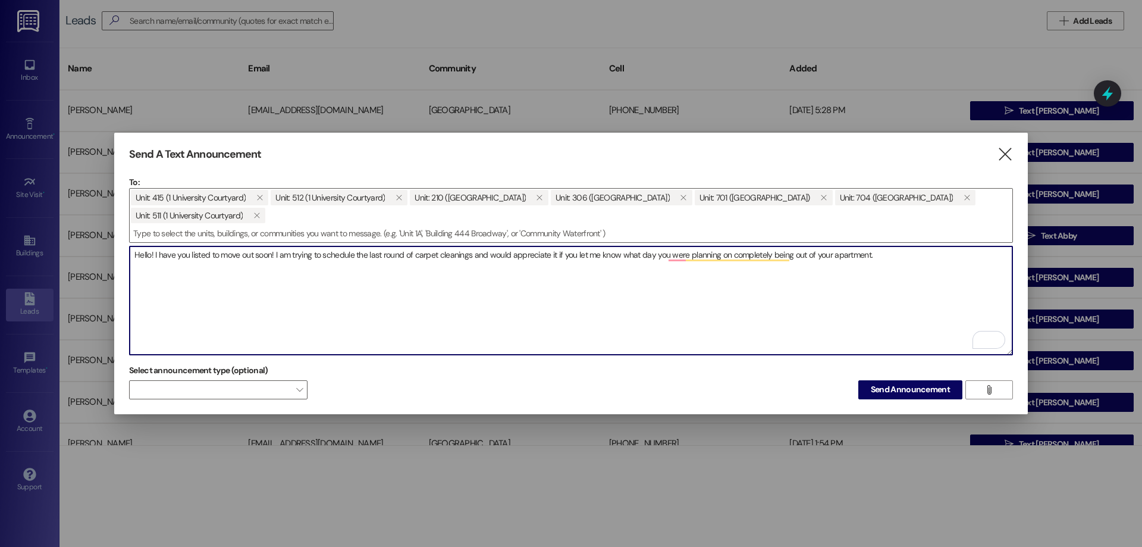
click at [893, 253] on textarea "Hello! I have you listed to move out soon! I am trying to schedule the last rou…" at bounding box center [571, 300] width 883 height 108
click at [469, 253] on textarea "Hello! I have you listed to move out soon! I am trying to schedule the last rou…" at bounding box center [571, 300] width 883 height 108
click at [472, 253] on textarea "Hello! I have you listed to move out soon! I am trying to schedule the last rou…" at bounding box center [571, 300] width 883 height 108
click at [488, 255] on textarea "Hello! I have you listed to move out soon! I am trying to schedule the last rou…" at bounding box center [571, 300] width 883 height 108
click at [887, 252] on textarea "Hello! I have you listed to move out soon! I am trying to schedule the last rou…" at bounding box center [571, 300] width 883 height 108
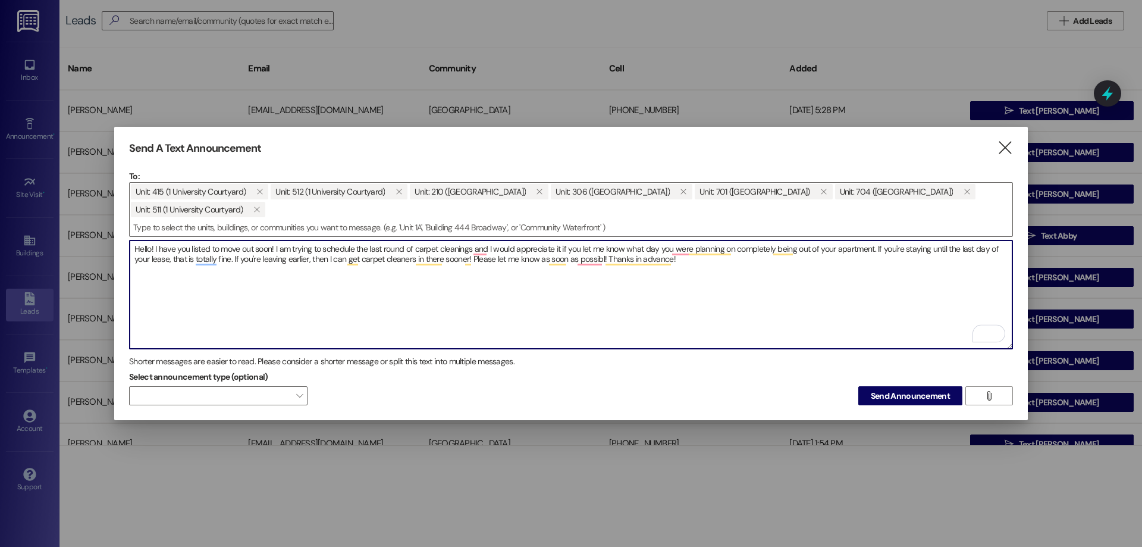
click at [602, 255] on textarea "Hello! I have you listed to move out soon! I am trying to schedule the last rou…" at bounding box center [571, 294] width 883 height 108
click at [737, 263] on textarea "Hello! I have you listed to move out soon! I am trying to schedule the last rou…" at bounding box center [571, 294] width 883 height 108
click at [445, 256] on textarea "Hello! I have you listed to move out soon! I am trying to schedule the last rou…" at bounding box center [571, 294] width 883 height 108
type textarea "Hello! I have you listed to move out soon! I am trying to schedule the last rou…"
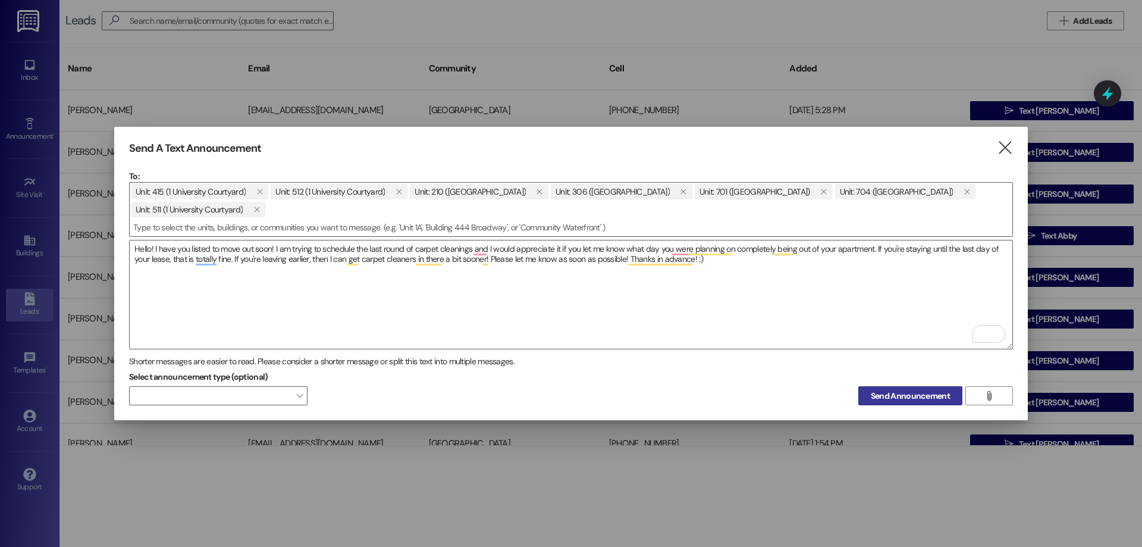
click at [899, 392] on span "Send Announcement" at bounding box center [910, 396] width 79 height 12
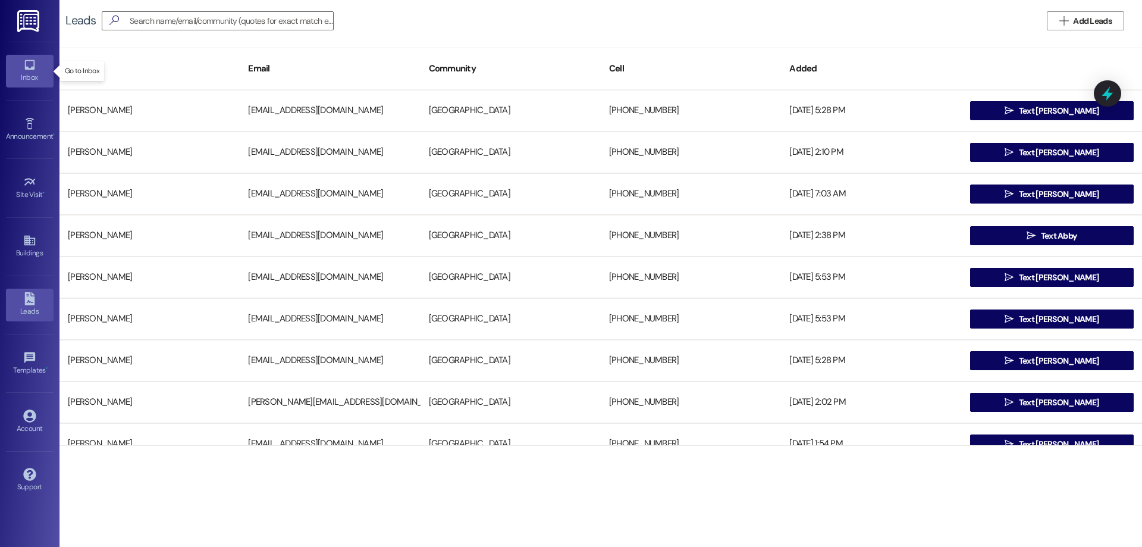
click at [16, 71] on div "Inbox" at bounding box center [29, 77] width 59 height 12
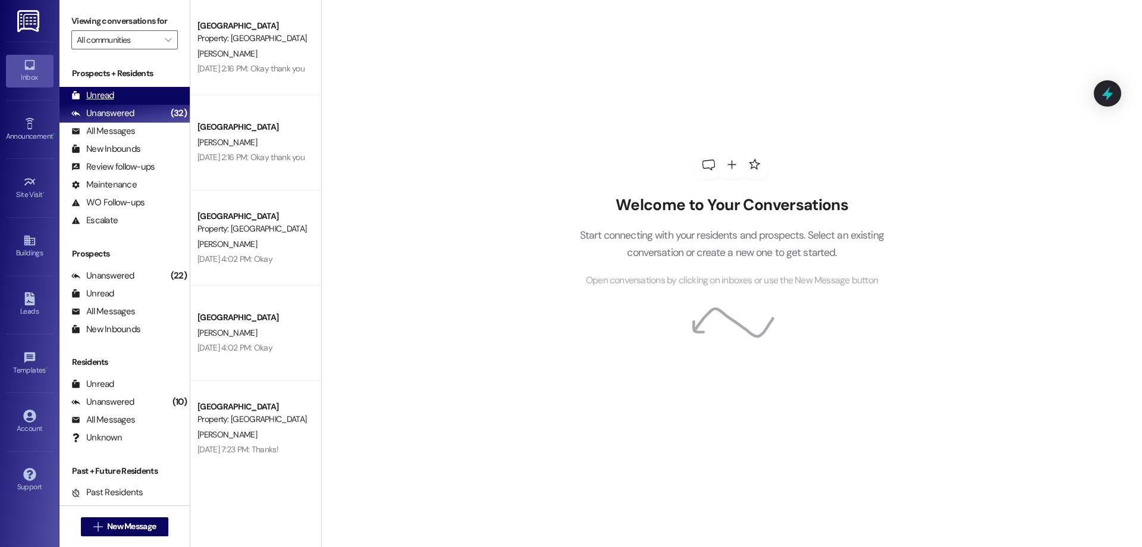
click at [110, 93] on div "Unread" at bounding box center [92, 95] width 43 height 12
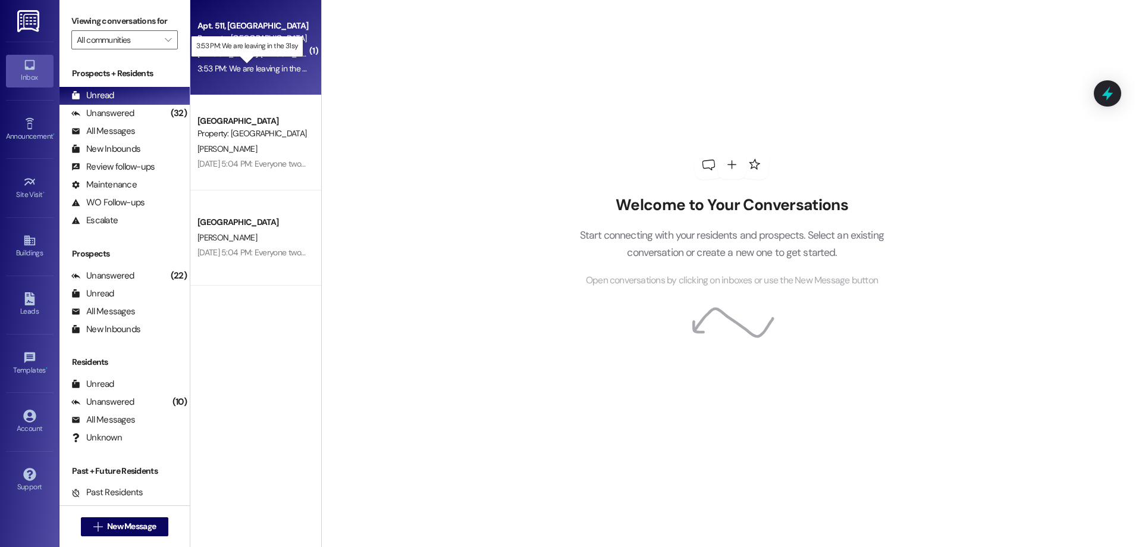
click at [260, 69] on div "3:53 PM: We are leaving in the 31sy 3:53 PM: We are leaving in the 31sy" at bounding box center [257, 68] width 120 height 11
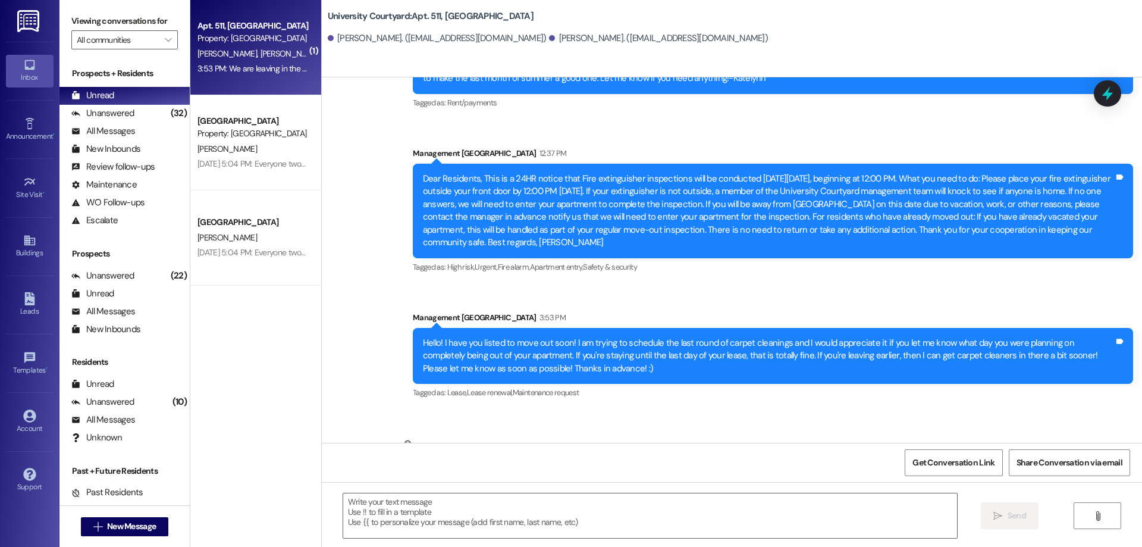
scroll to position [2395, 0]
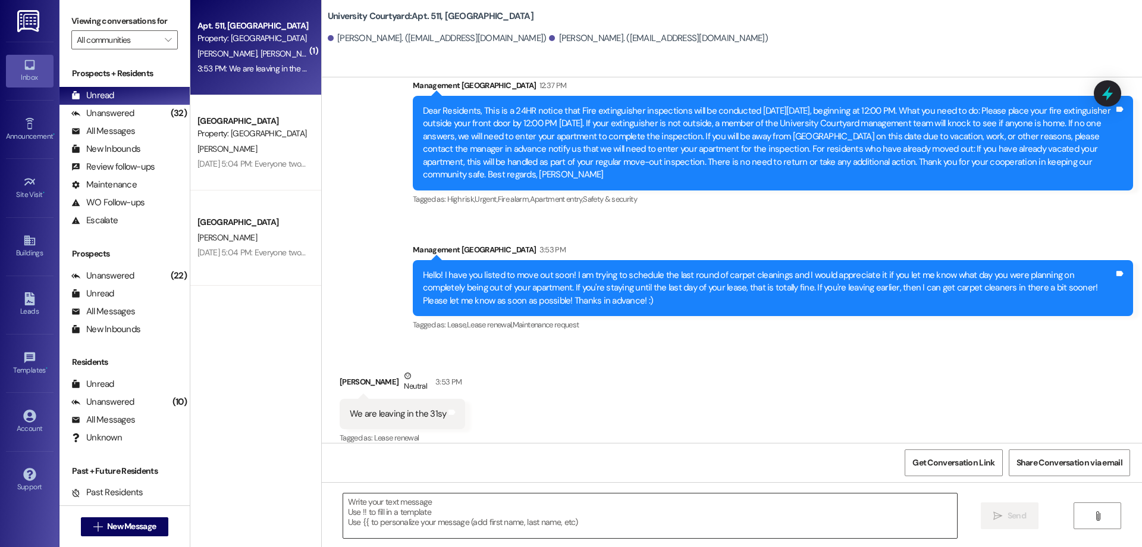
click at [451, 535] on textarea at bounding box center [650, 515] width 614 height 45
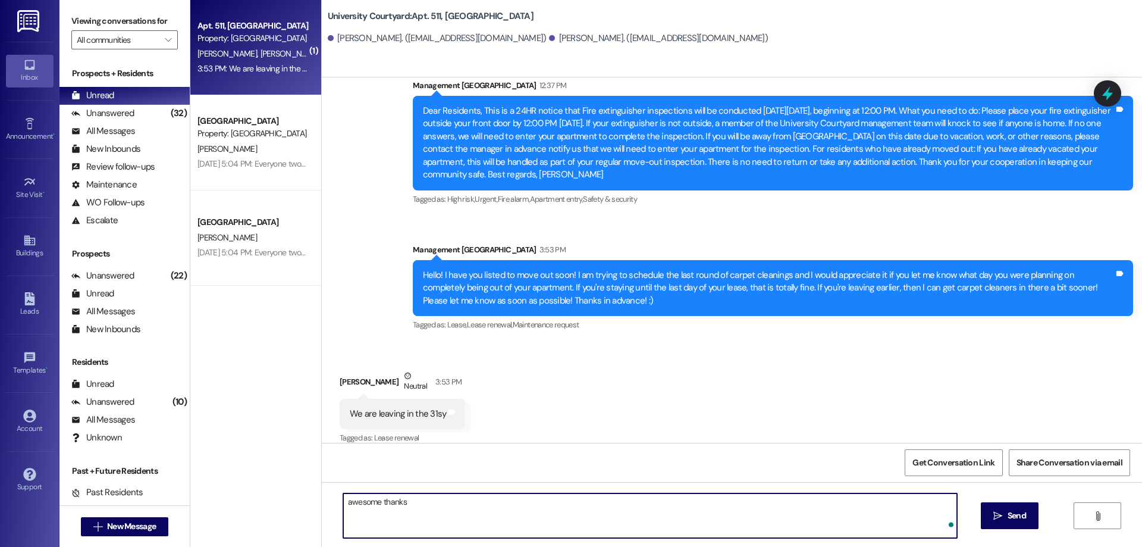
type textarea "awesome thanks!"
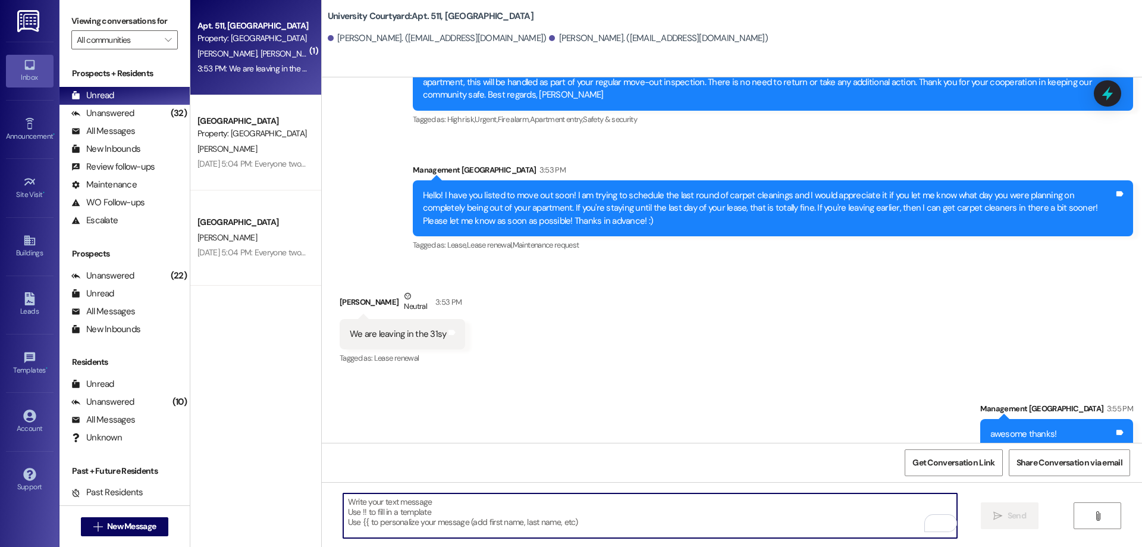
scroll to position [2479, 0]
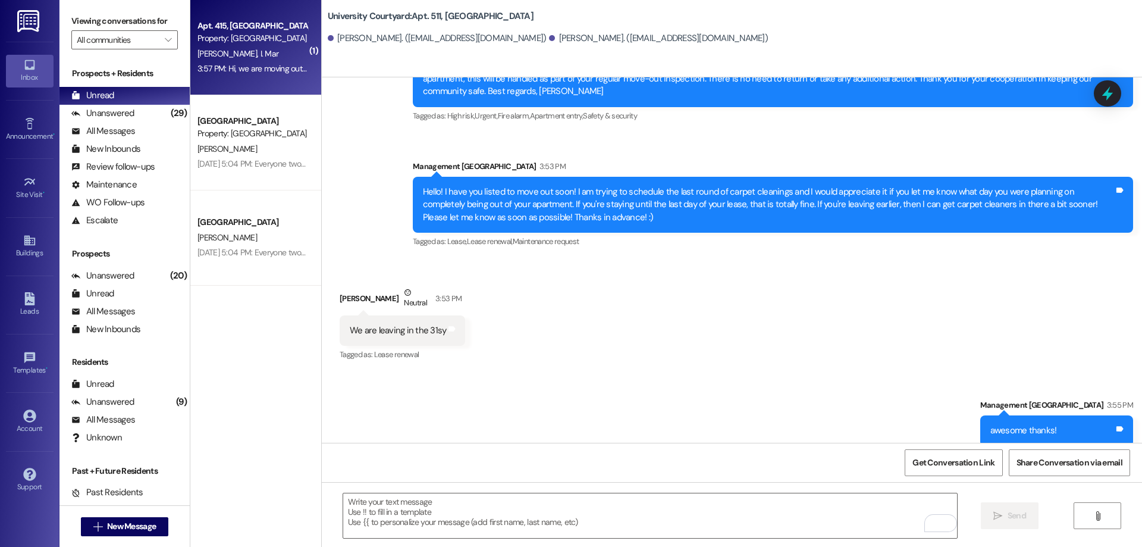
click at [275, 74] on div "3:57 PM: Hi, we are moving out on Saturday August 23rd and will be completely o…" at bounding box center [252, 68] width 112 height 15
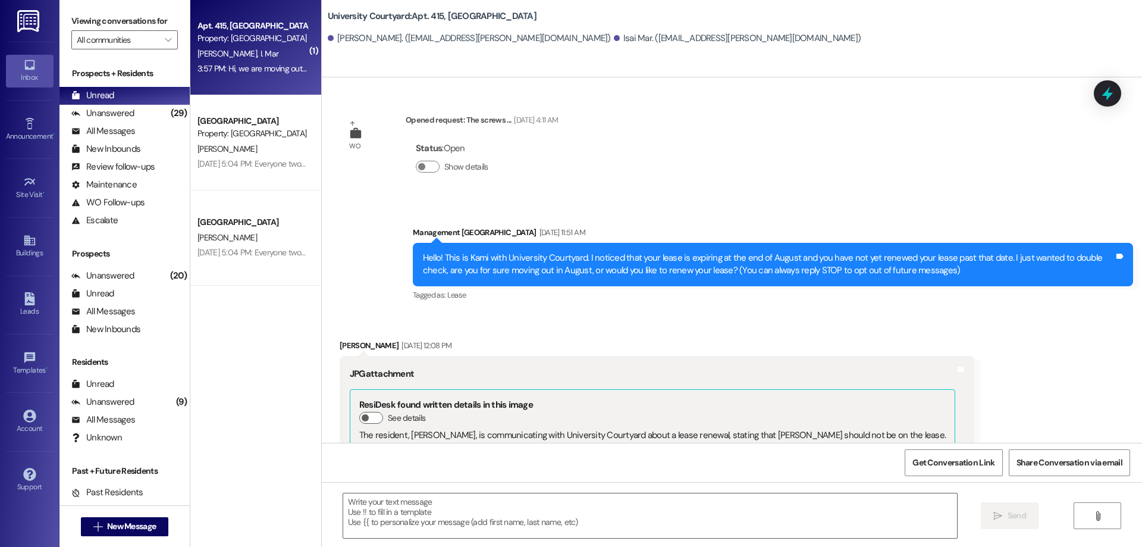
scroll to position [5010, 0]
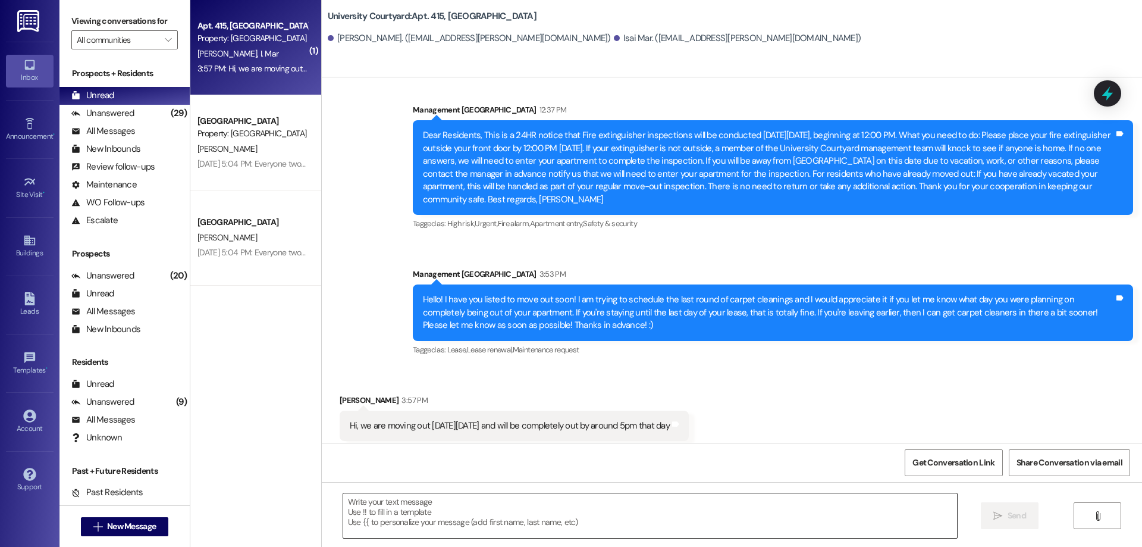
click at [679, 514] on textarea at bounding box center [650, 515] width 614 height 45
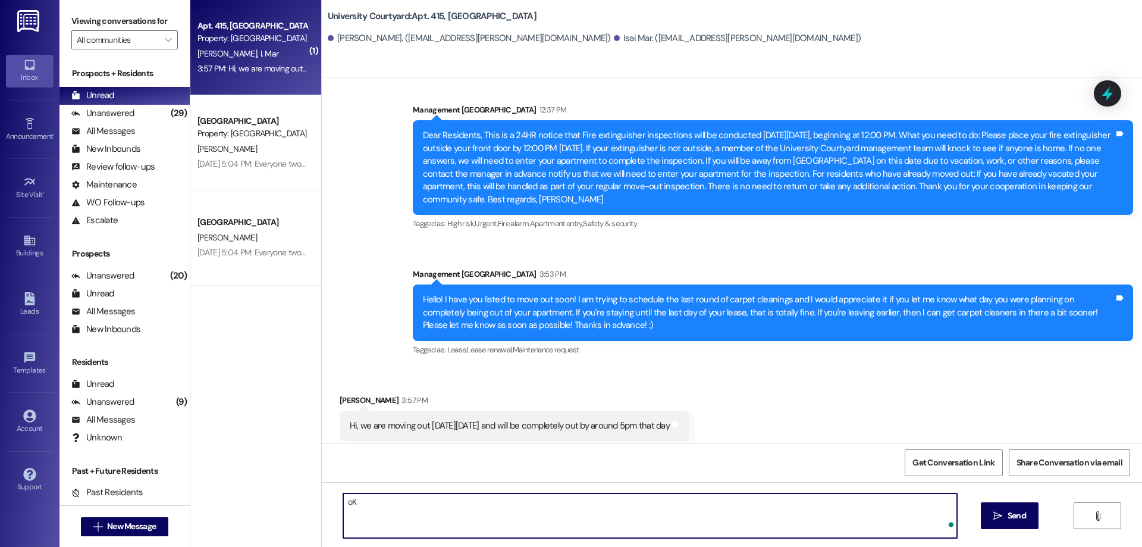
type textarea "o"
type textarea "Okay! Thank you for letting me know!"
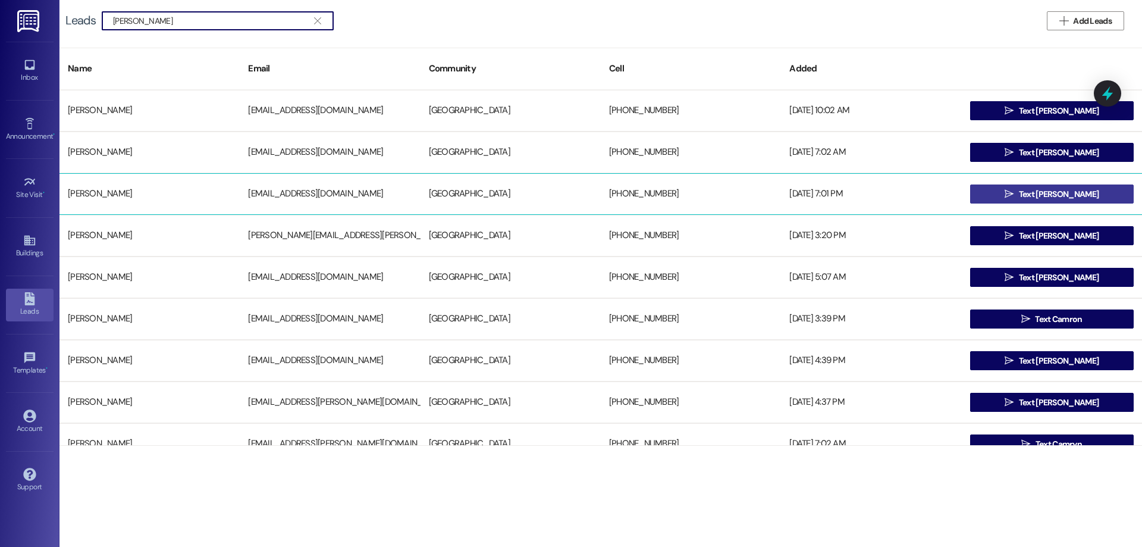
type input "[PERSON_NAME]"
click at [1062, 189] on span "Text [PERSON_NAME]" at bounding box center [1059, 194] width 80 height 12
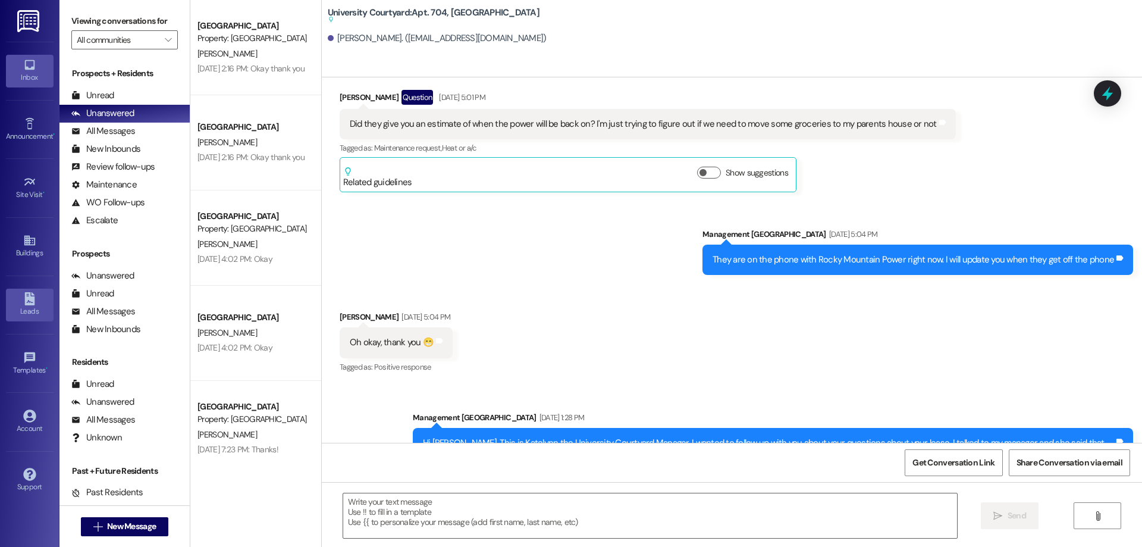
scroll to position [4124, 0]
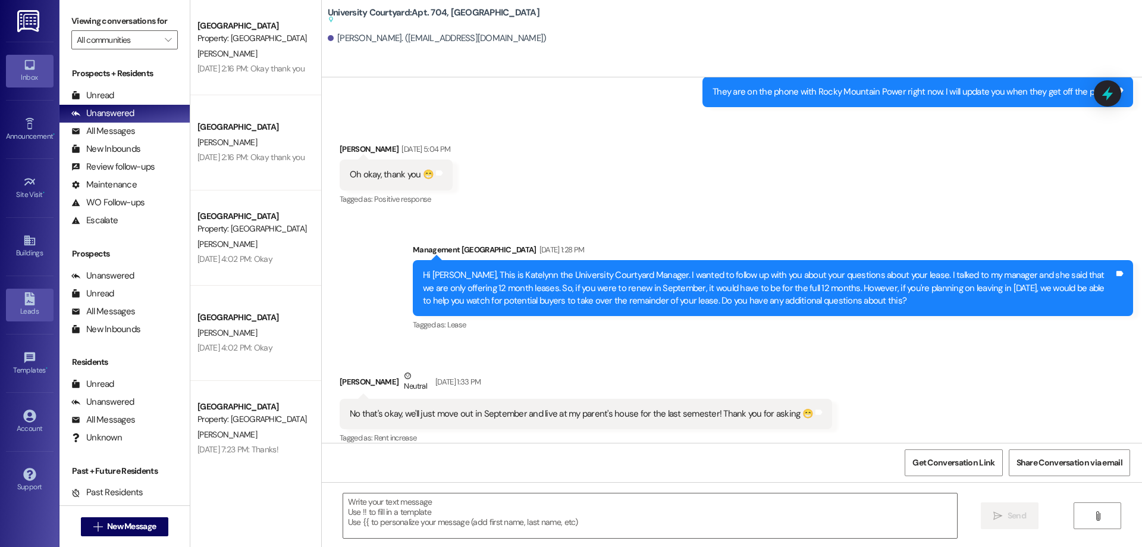
click at [28, 306] on div "Leads" at bounding box center [29, 311] width 59 height 12
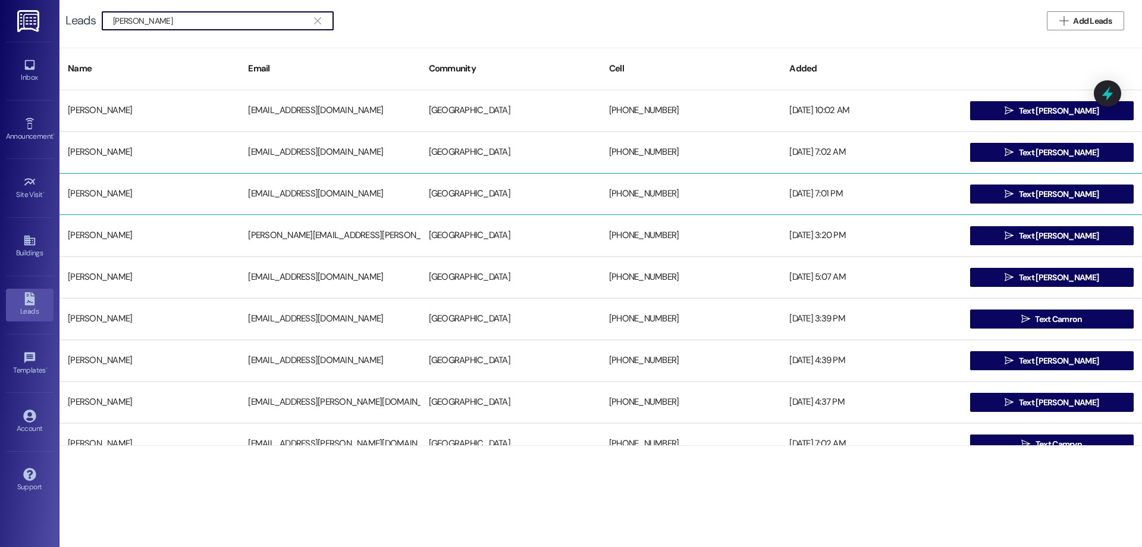
type input "ammon"
click at [1041, 183] on div " Text Ammon" at bounding box center [1052, 194] width 180 height 24
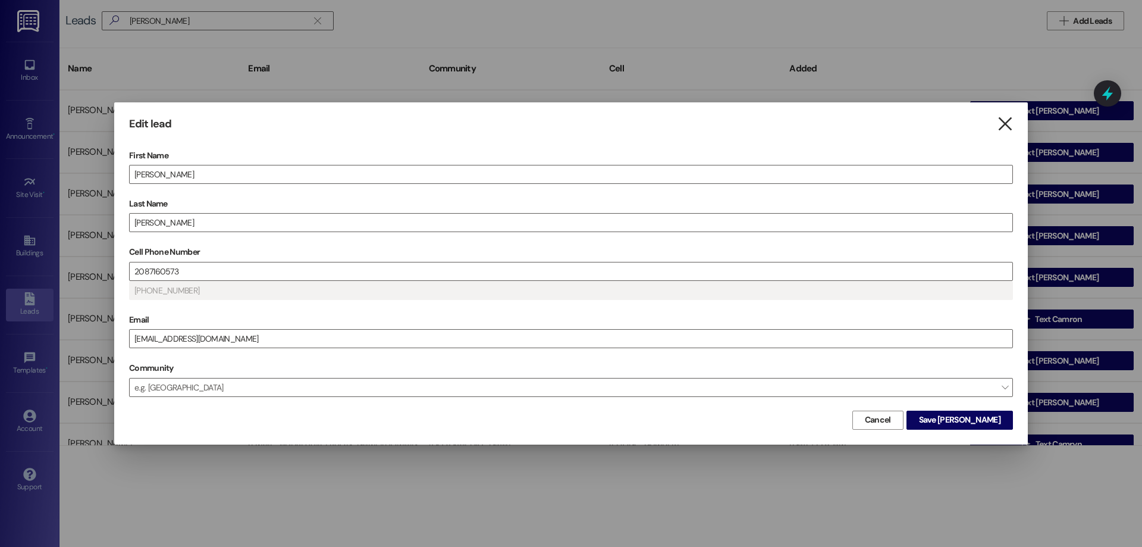
click at [1010, 122] on icon "" at bounding box center [1005, 124] width 16 height 12
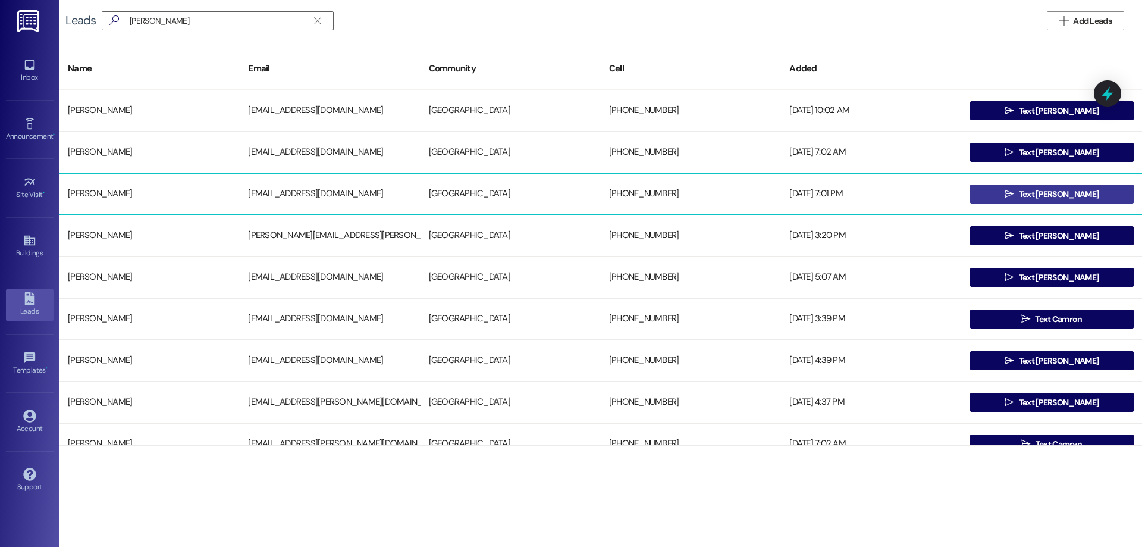
click at [1053, 197] on span "Text Ammon" at bounding box center [1059, 194] width 80 height 12
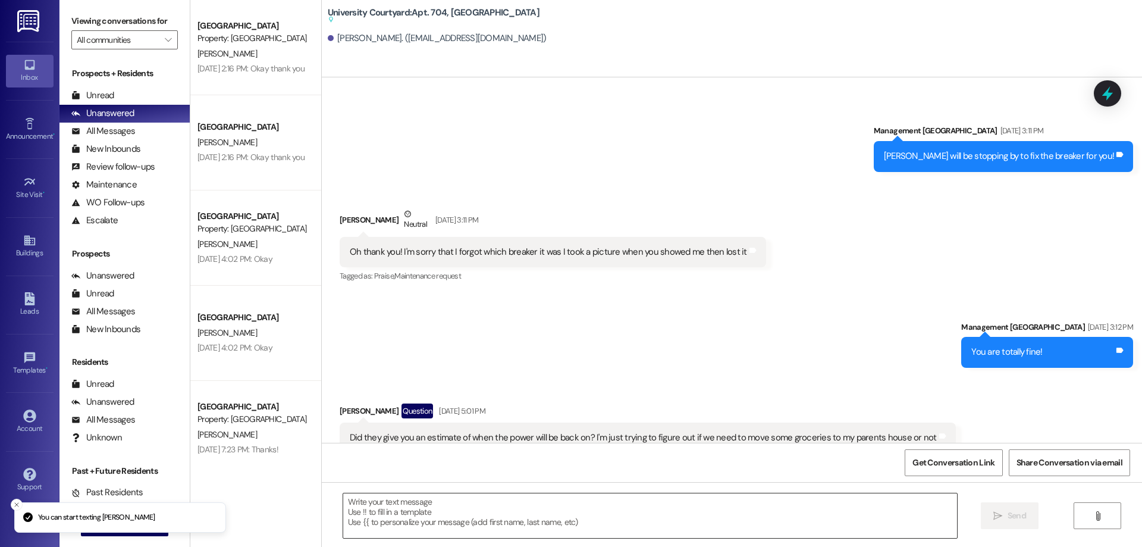
click at [443, 513] on textarea at bounding box center [650, 515] width 614 height 45
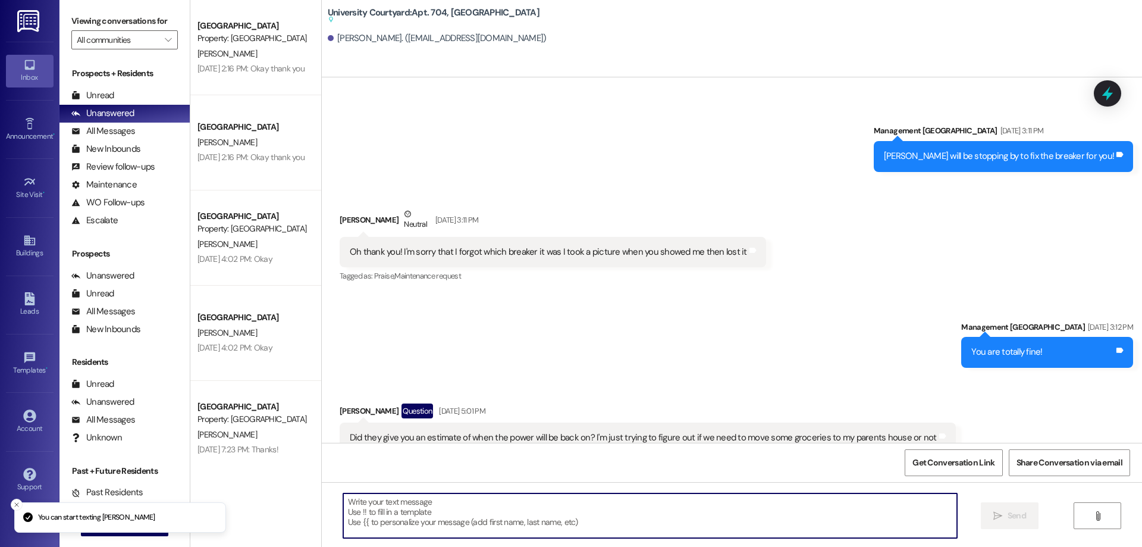
scroll to position [4124, 0]
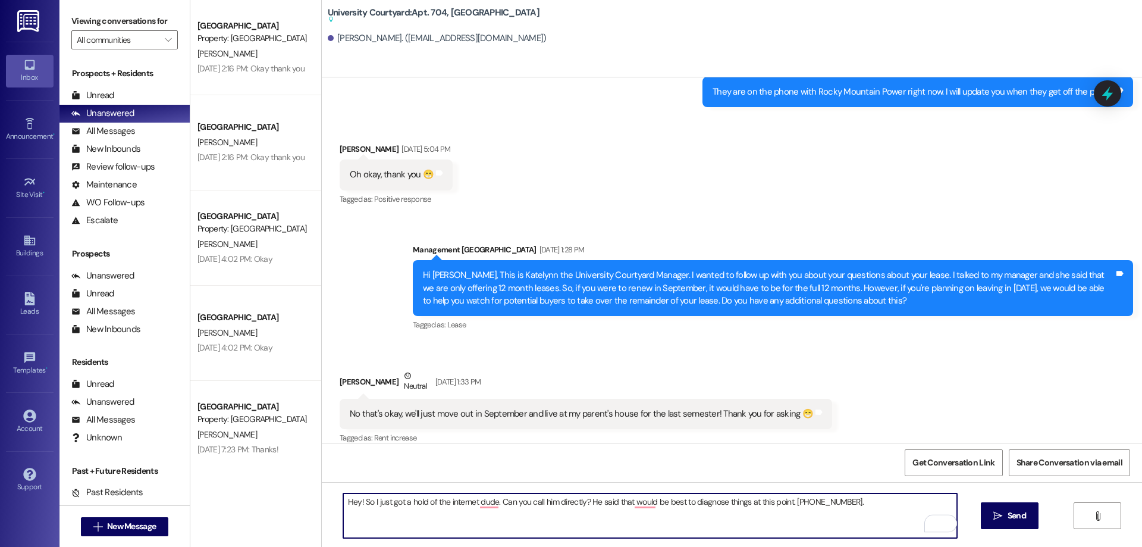
type textarea "Hey! So I just got a hold of the internet dude. Can you call him directly? He s…"
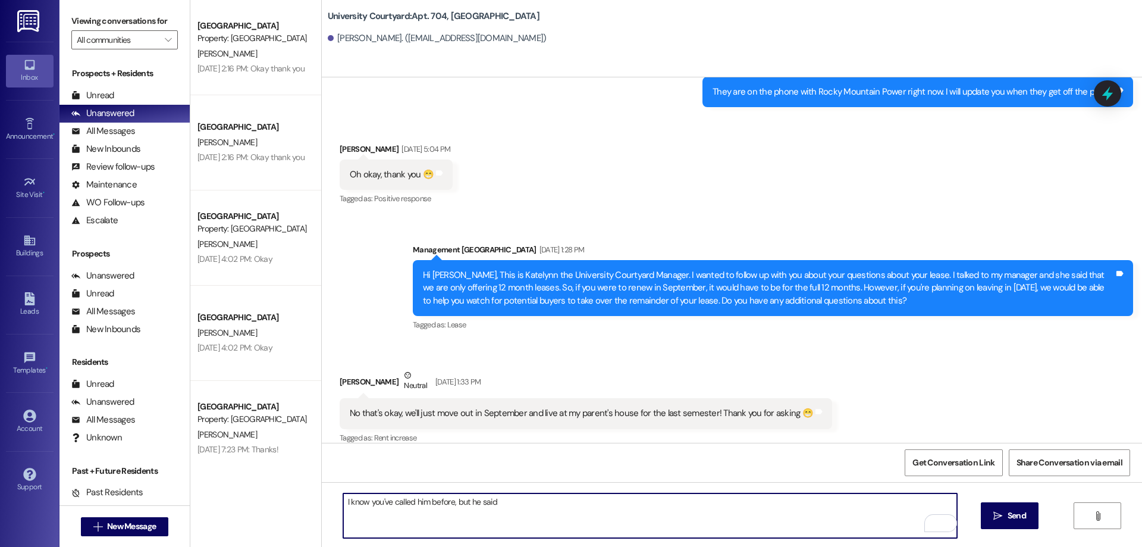
scroll to position [4172, 0]
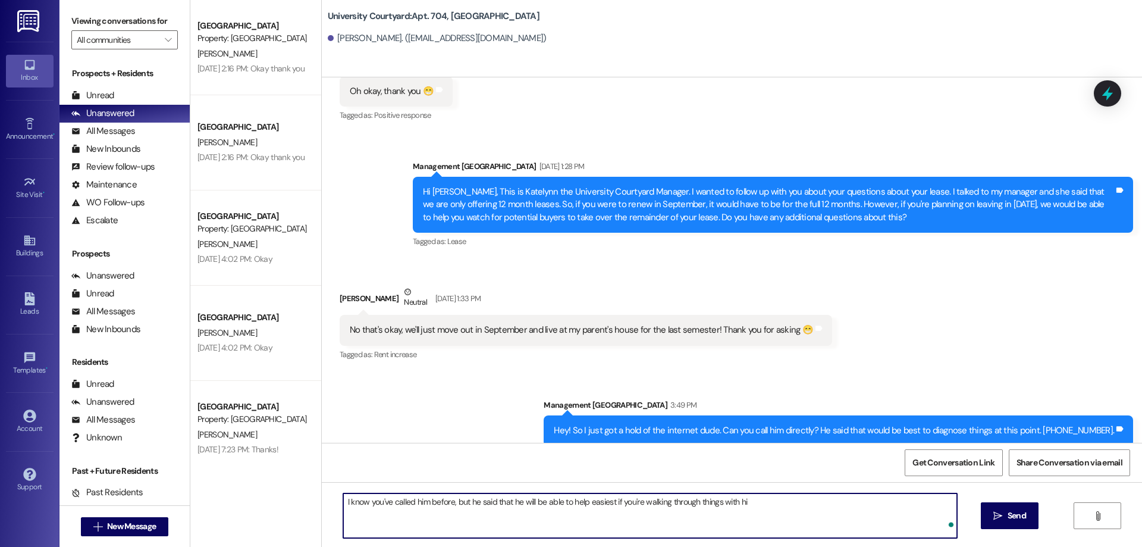
type textarea "I know you've called him before, but he said that he will be able to help easie…"
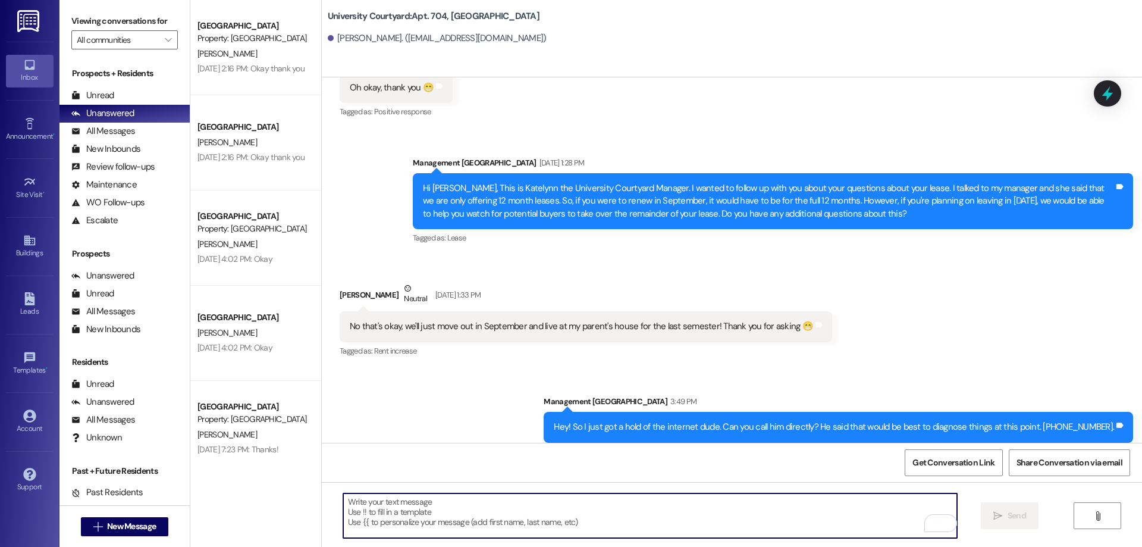
scroll to position [4255, 0]
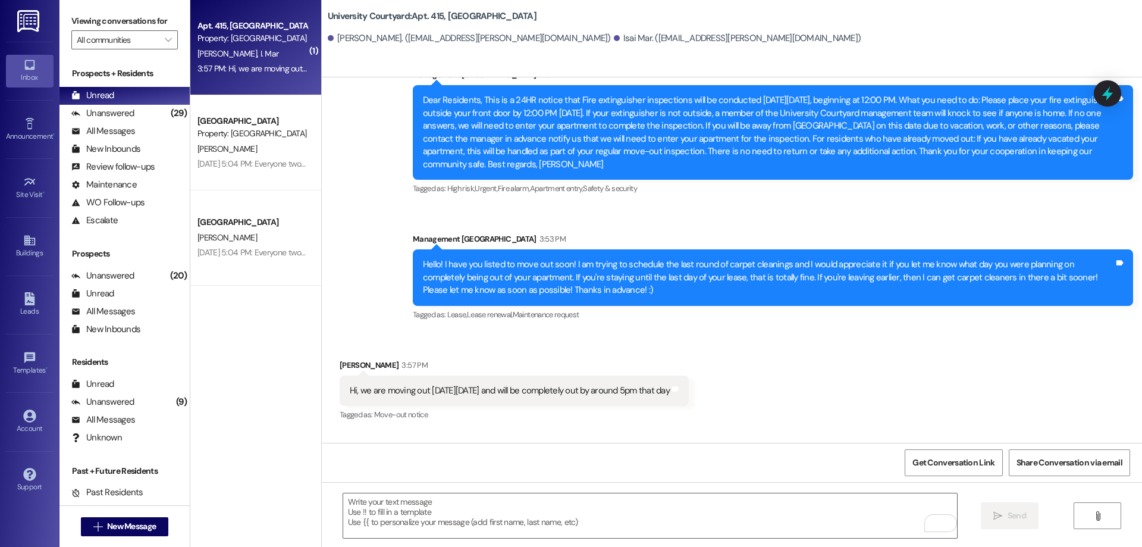
scroll to position [5093, 0]
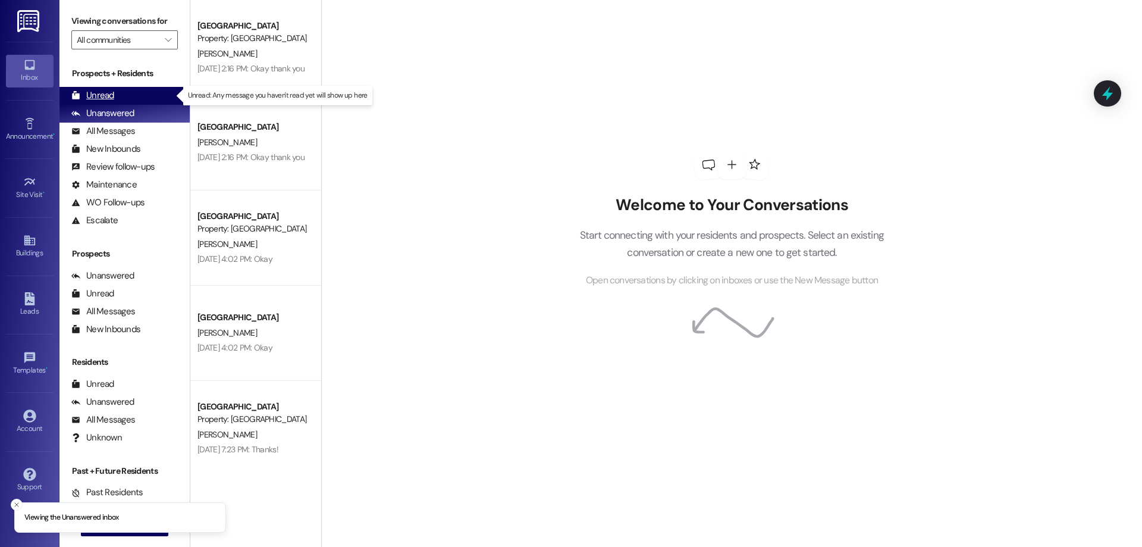
click at [112, 92] on div "Unread" at bounding box center [92, 95] width 43 height 12
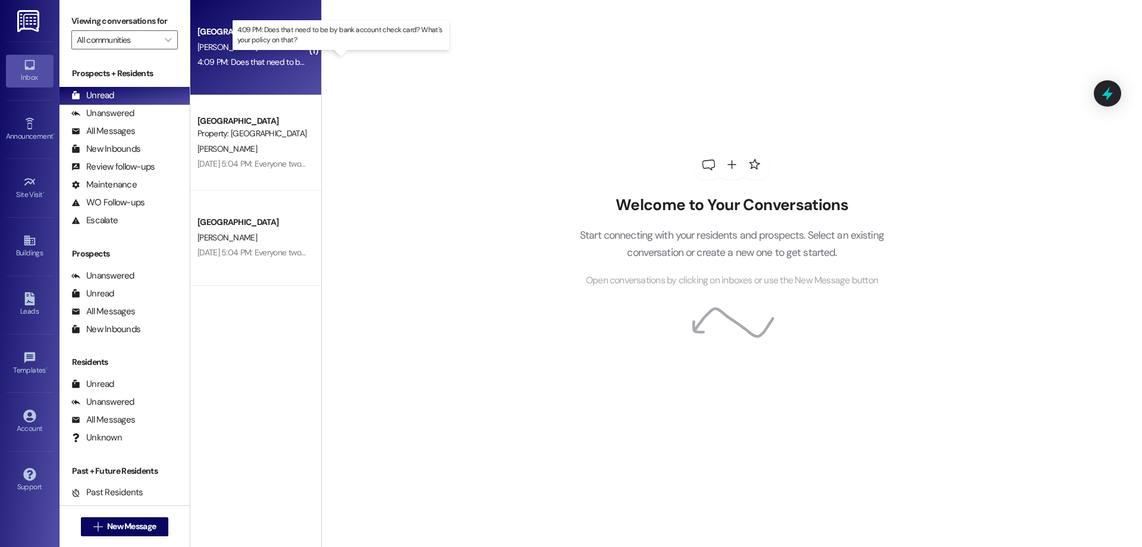
click at [246, 62] on div "4:09 PM: Does that need to be by bank account check card? What's your policy on…" at bounding box center [351, 61] width 308 height 11
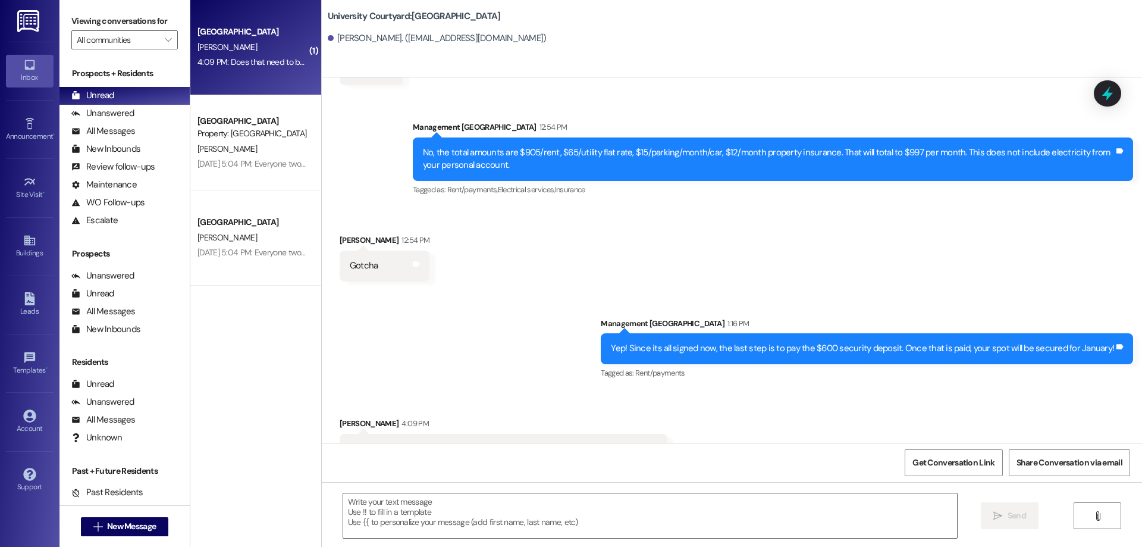
scroll to position [731, 0]
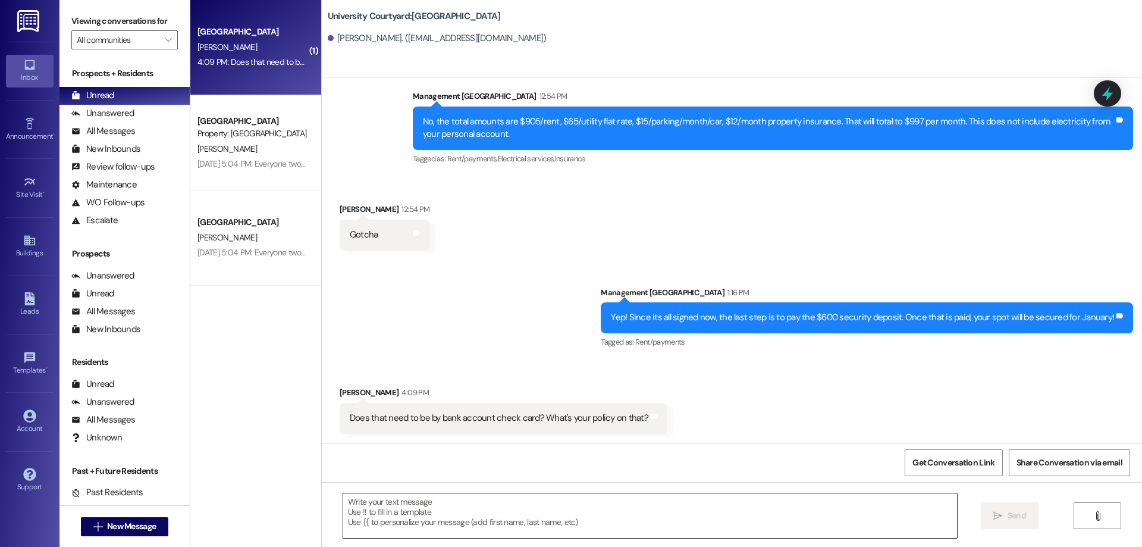
click at [504, 522] on textarea at bounding box center [650, 515] width 614 height 45
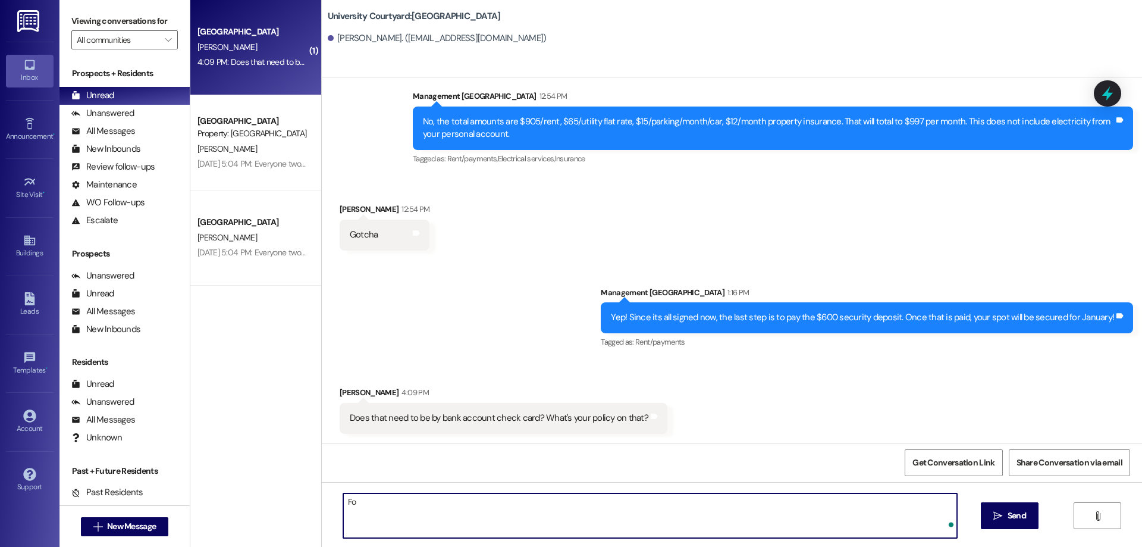
type textarea "F"
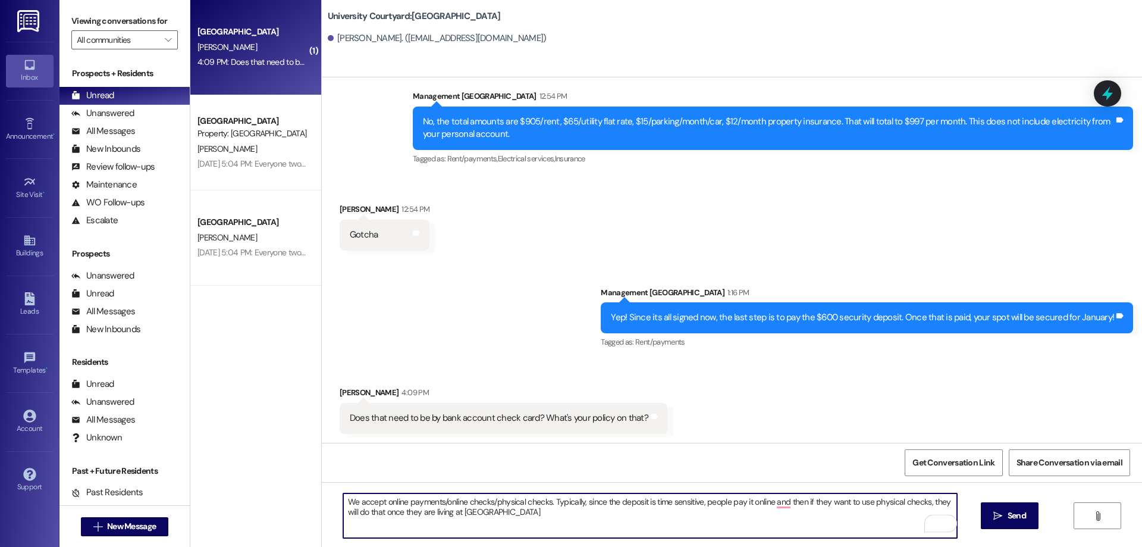
click at [544, 512] on textarea "We accept online payments/online checks/physical checks. Typically, since the d…" at bounding box center [650, 515] width 614 height 45
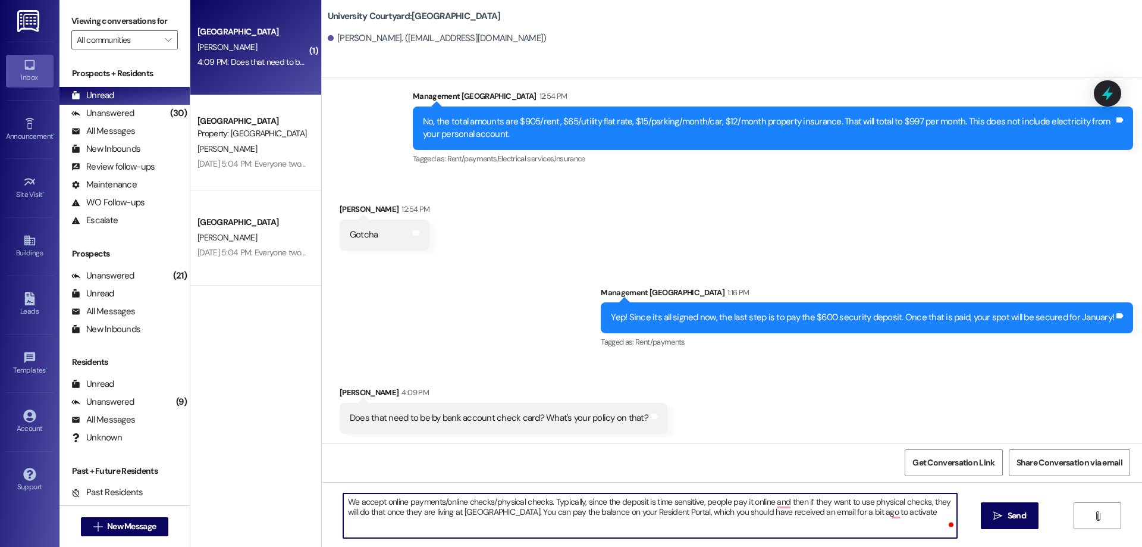
type textarea "We accept online payments/online checks/physical checks. Typically, since the d…"
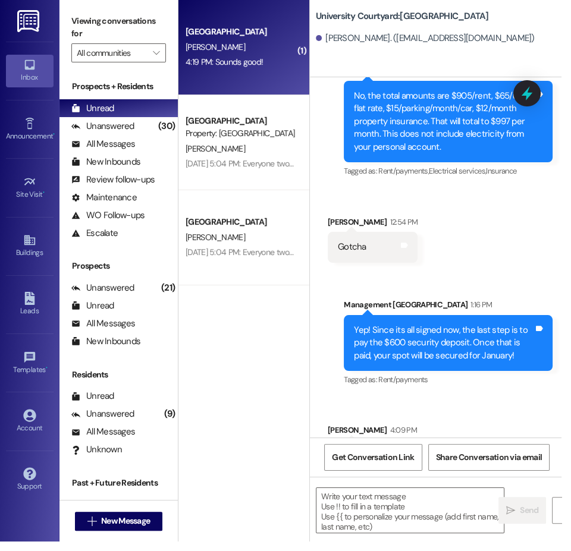
scroll to position [1063, 0]
